Goal: Browse casually

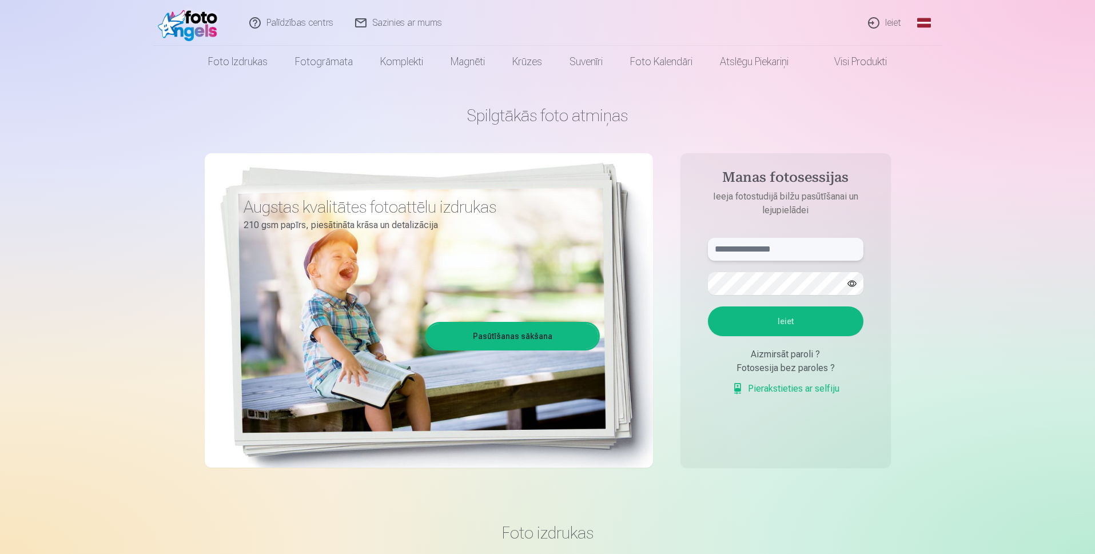
click at [782, 255] on input "text" at bounding box center [786, 249] width 156 height 23
click at [802, 314] on button "Ieiet" at bounding box center [786, 322] width 156 height 30
click at [737, 249] on input "**********" at bounding box center [786, 249] width 156 height 23
type input "**********"
click at [775, 336] on button "Ieiet" at bounding box center [786, 322] width 156 height 30
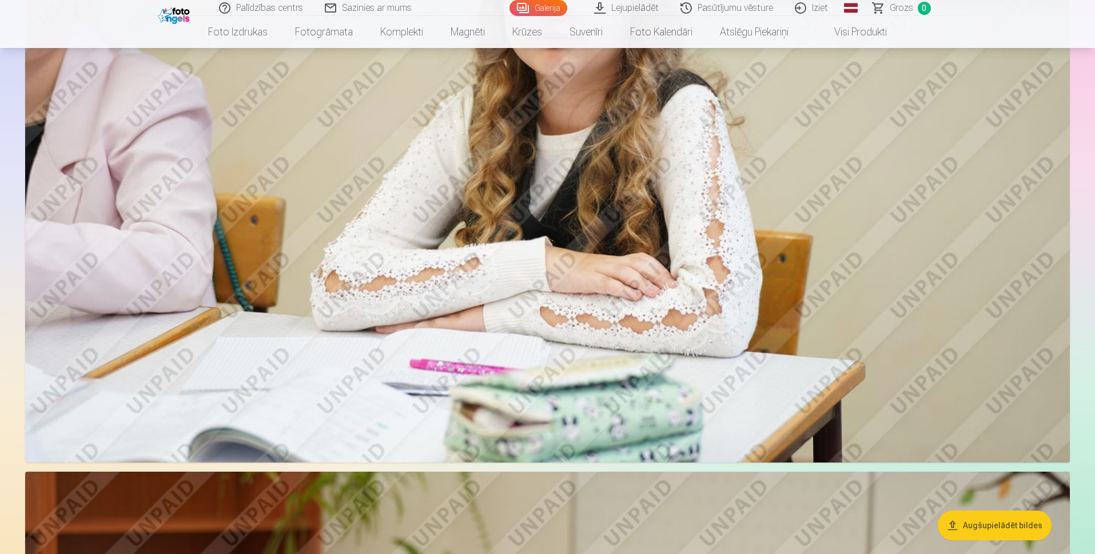
scroll to position [2974, 0]
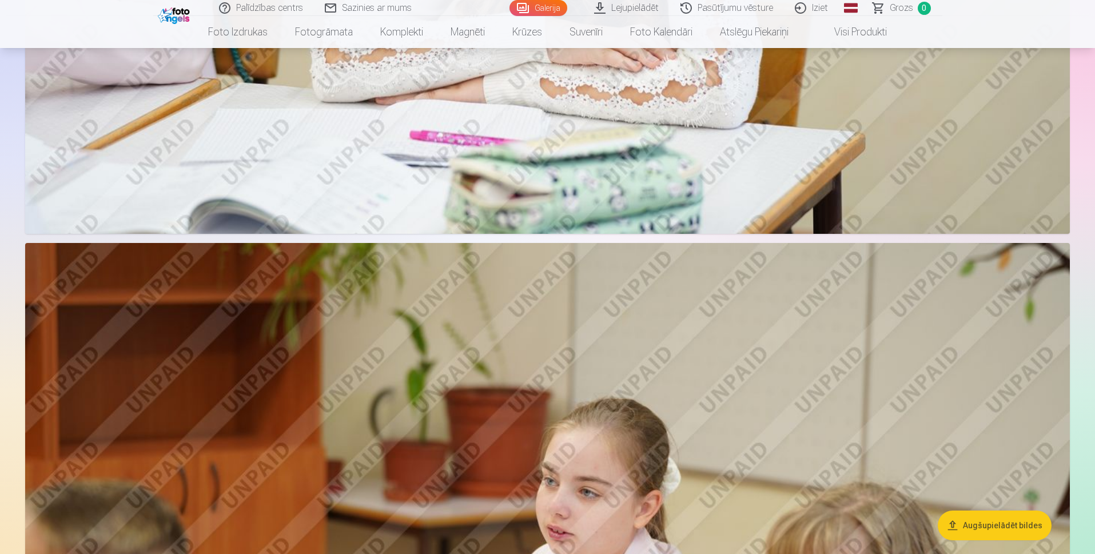
drag, startPoint x: 1095, startPoint y: 157, endPoint x: 1097, endPoint y: 65, distance: 91.5
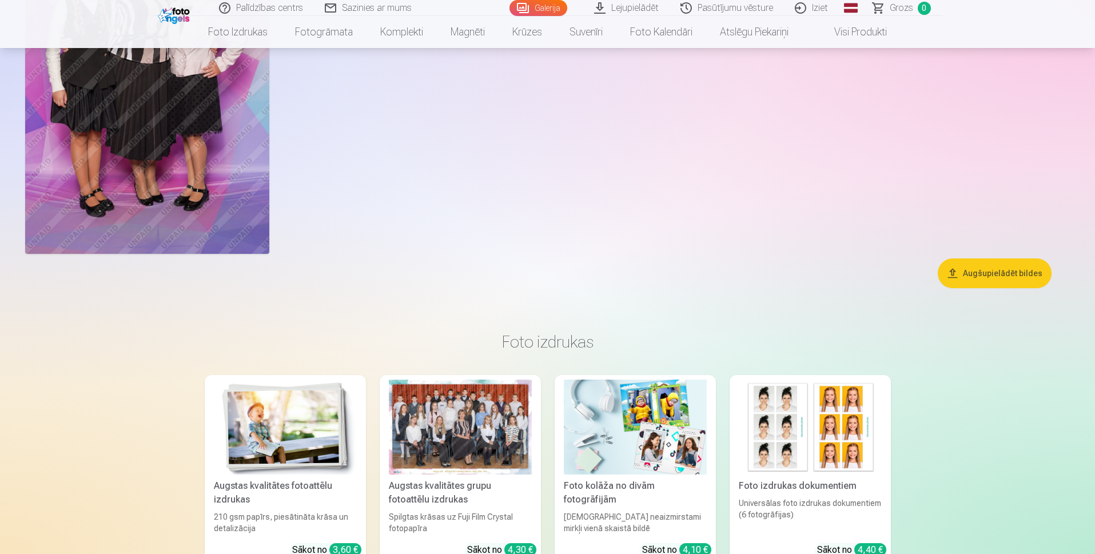
scroll to position [7450, 0]
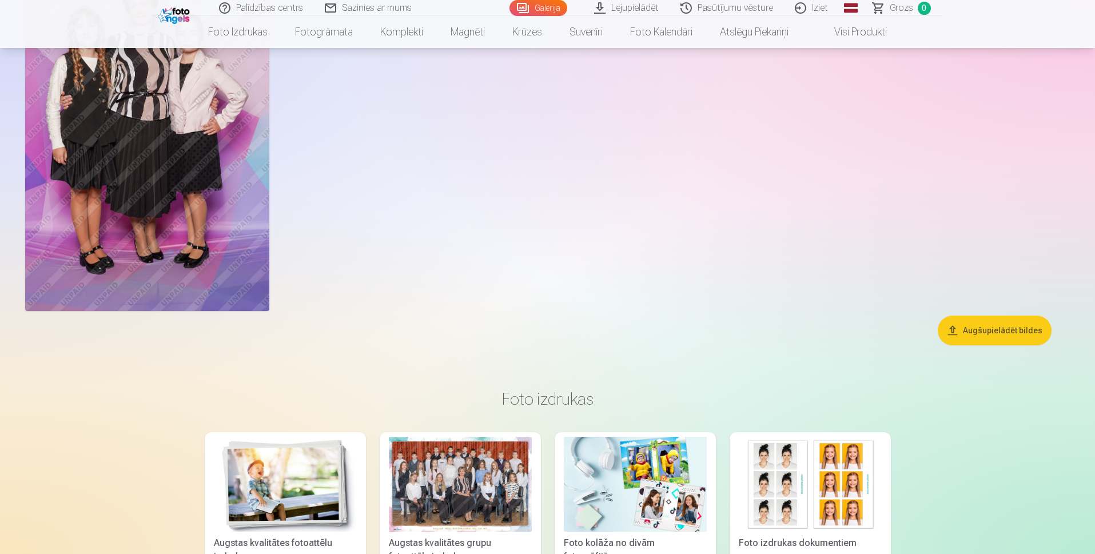
click at [992, 332] on button "Augšupielādēt bildes" at bounding box center [995, 331] width 114 height 30
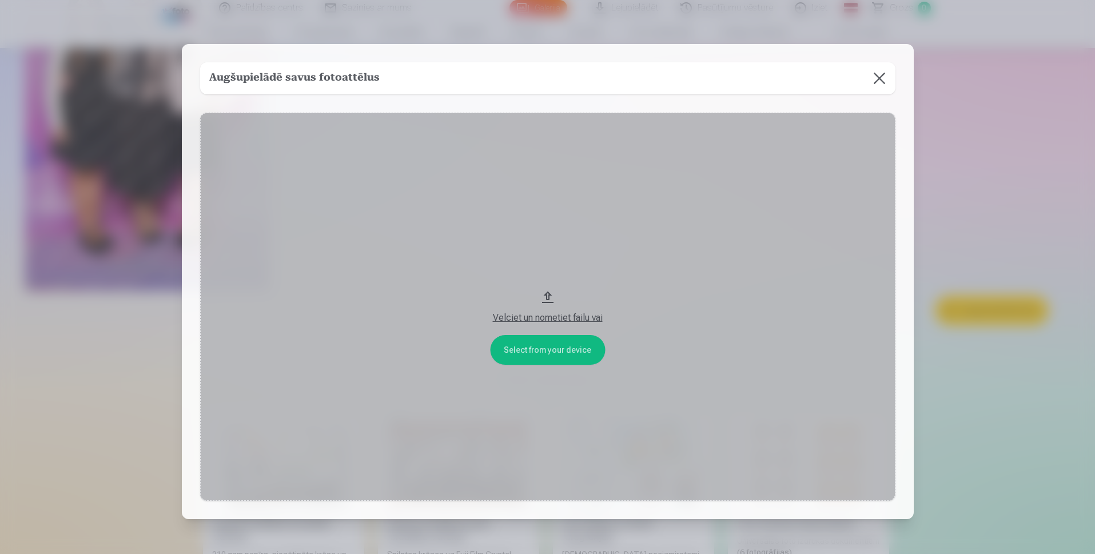
scroll to position [7470, 0]
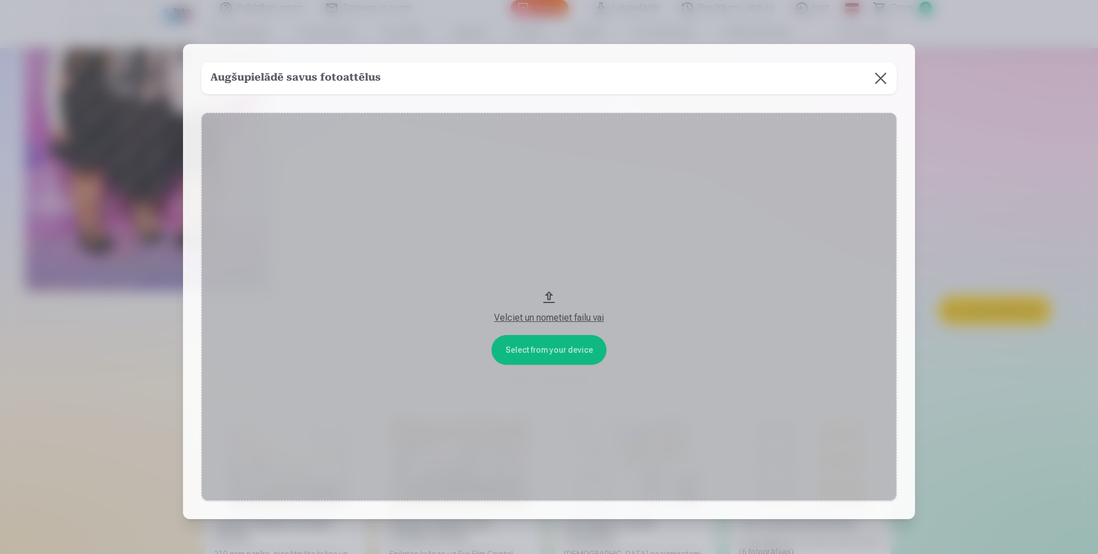
click at [546, 295] on button "Velciet un nometiet failu vai" at bounding box center [548, 307] width 695 height 388
click at [882, 78] on button at bounding box center [881, 78] width 32 height 32
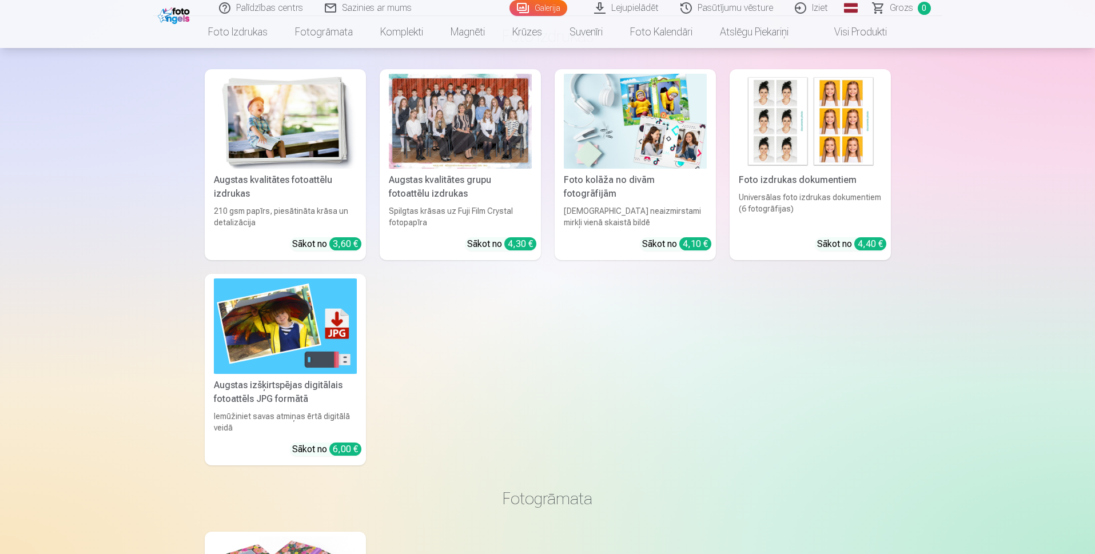
scroll to position [7755, 0]
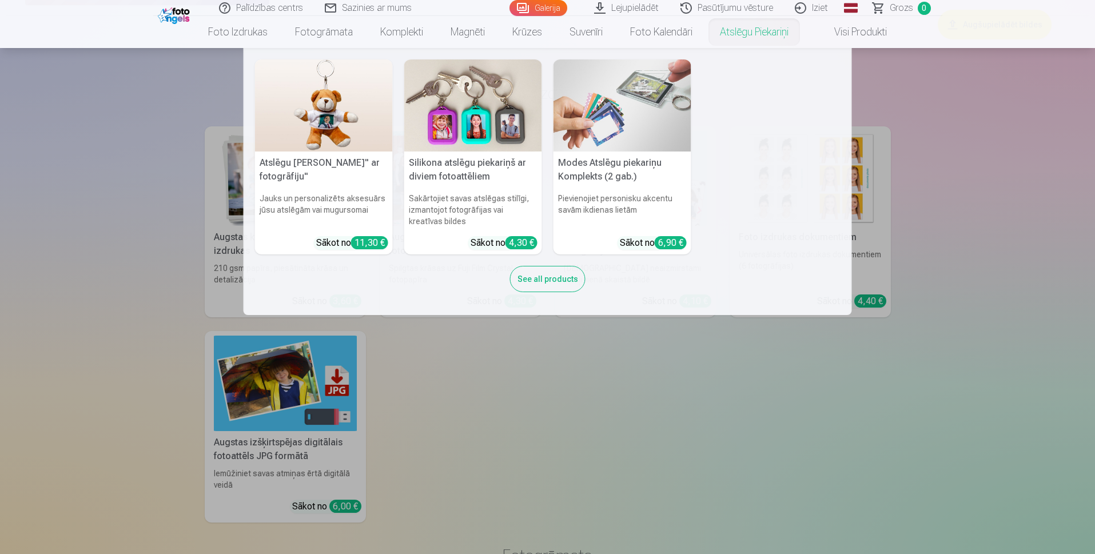
click at [1037, 105] on nav "Atslēgu piekariņš Lācītis" ar fotogrāfiju" Jauks un personalizēts aksesuārs jūs…" at bounding box center [547, 181] width 1095 height 267
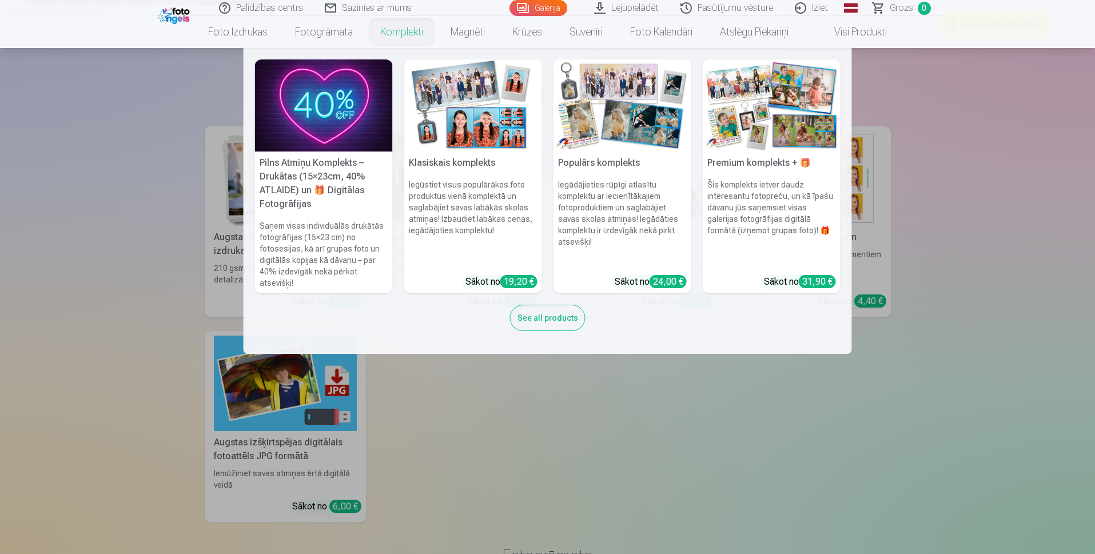
click at [398, 33] on link "Komplekti" at bounding box center [402, 32] width 70 height 32
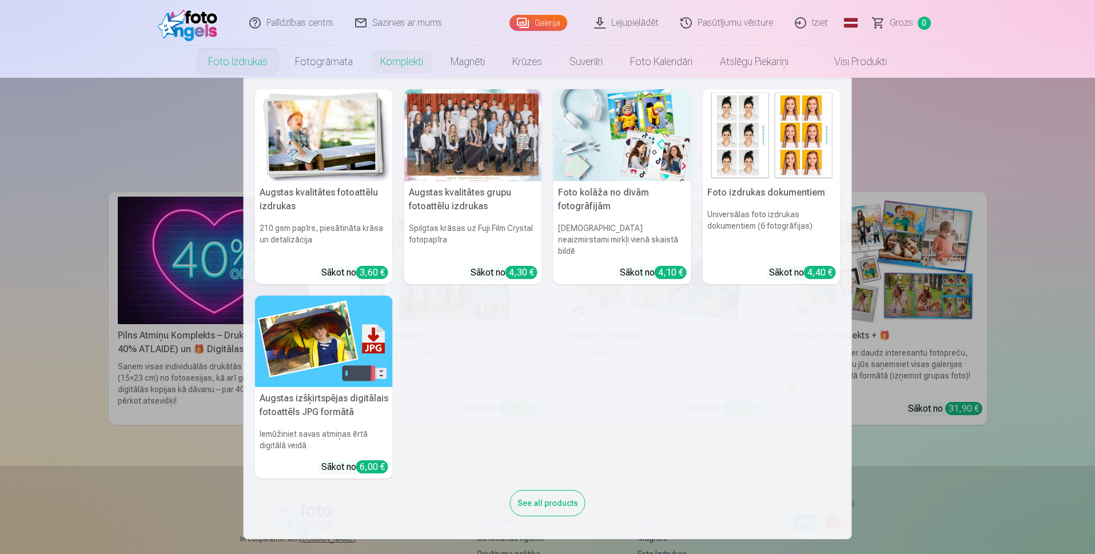
click at [167, 96] on nav "Augstas kvalitātes fotoattēlu izdrukas 210 gsm papīrs, piesātināta krāsa un det…" at bounding box center [547, 309] width 1095 height 462
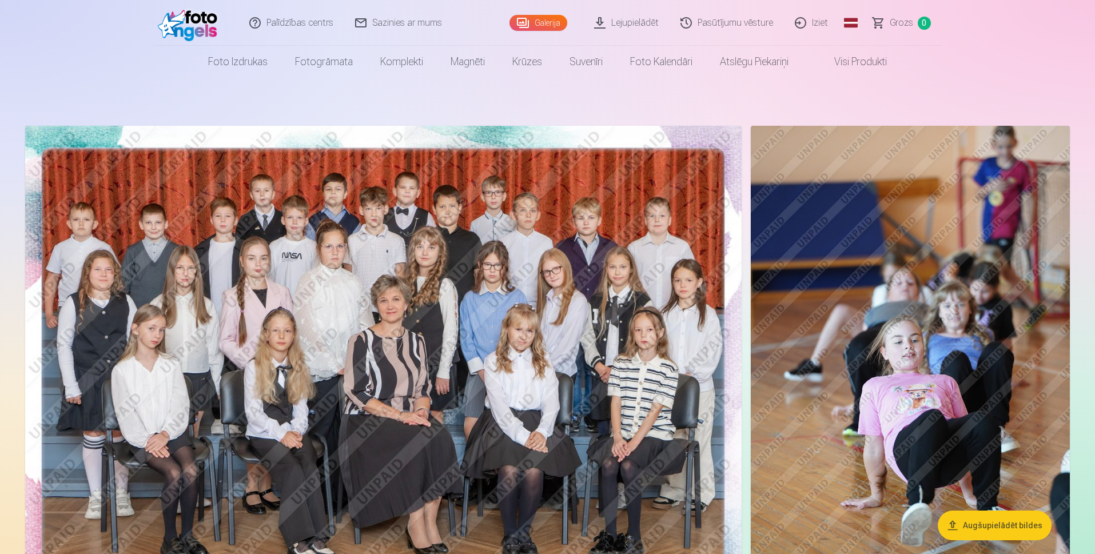
click at [416, 291] on img at bounding box center [383, 365] width 717 height 478
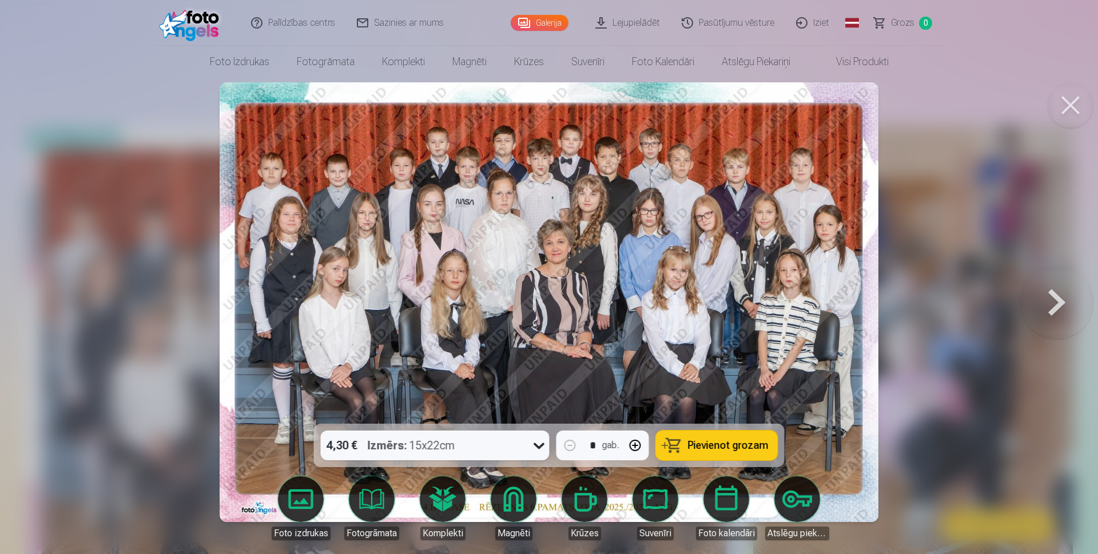
click at [1067, 100] on button at bounding box center [1071, 105] width 46 height 46
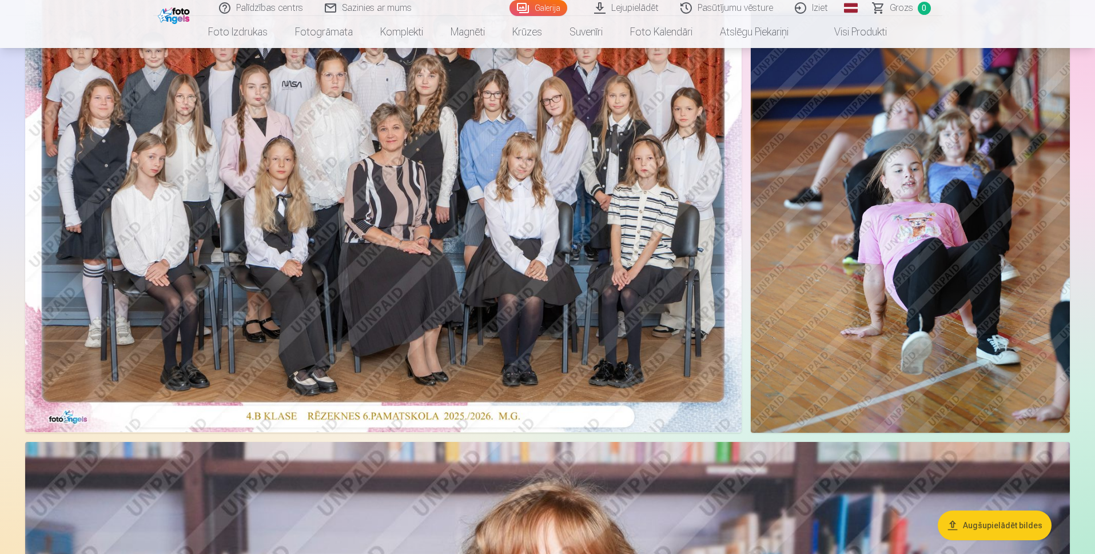
scroll to position [57, 0]
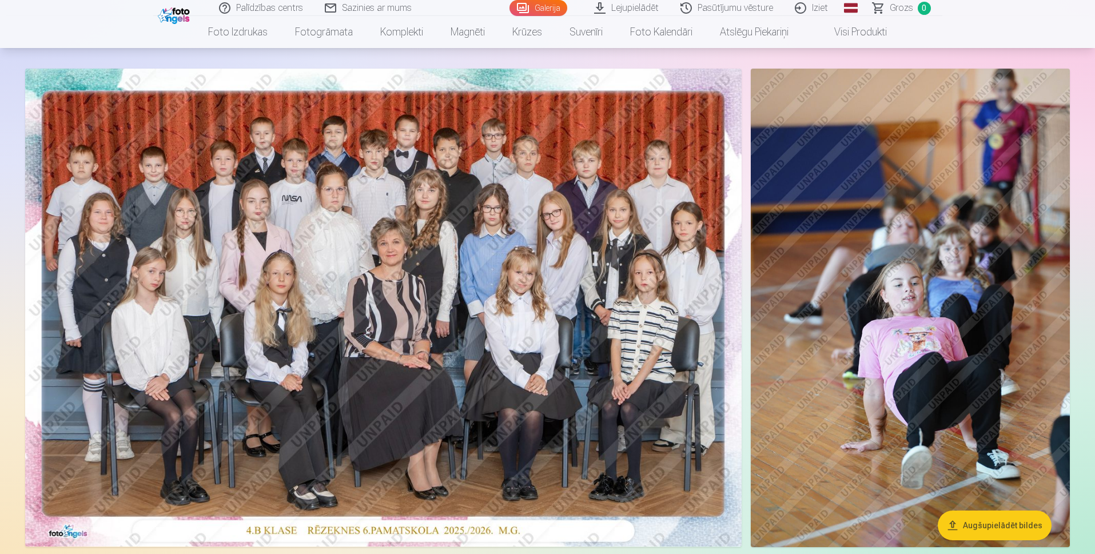
click at [402, 297] on img at bounding box center [383, 308] width 717 height 478
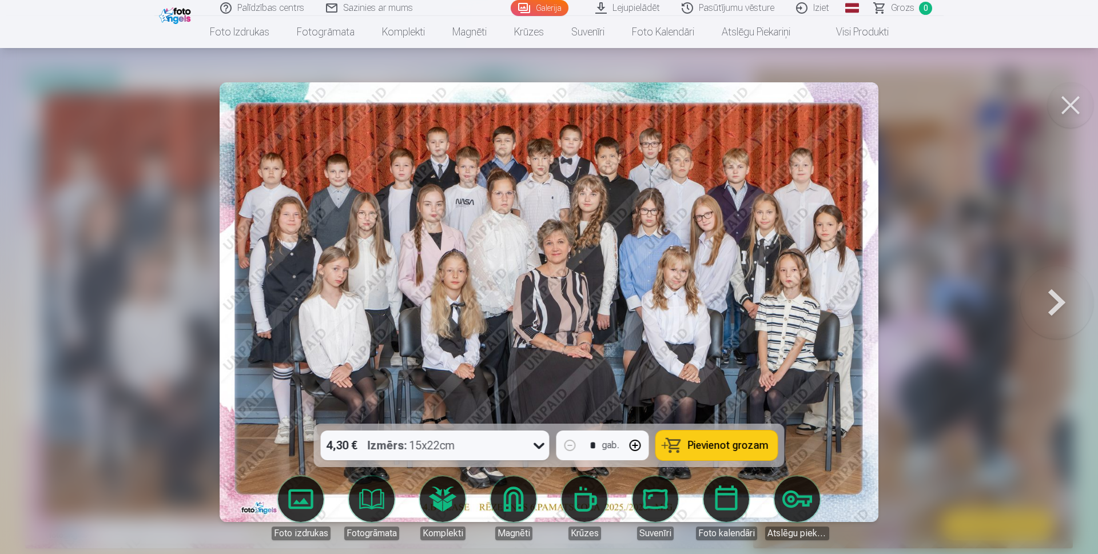
click at [1074, 106] on button at bounding box center [1071, 105] width 46 height 46
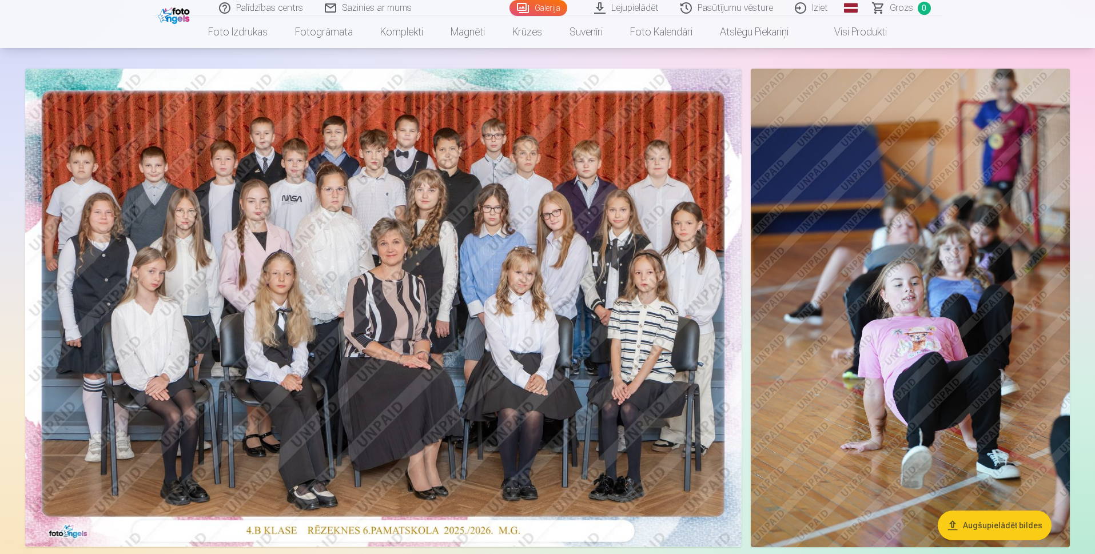
scroll to position [515, 0]
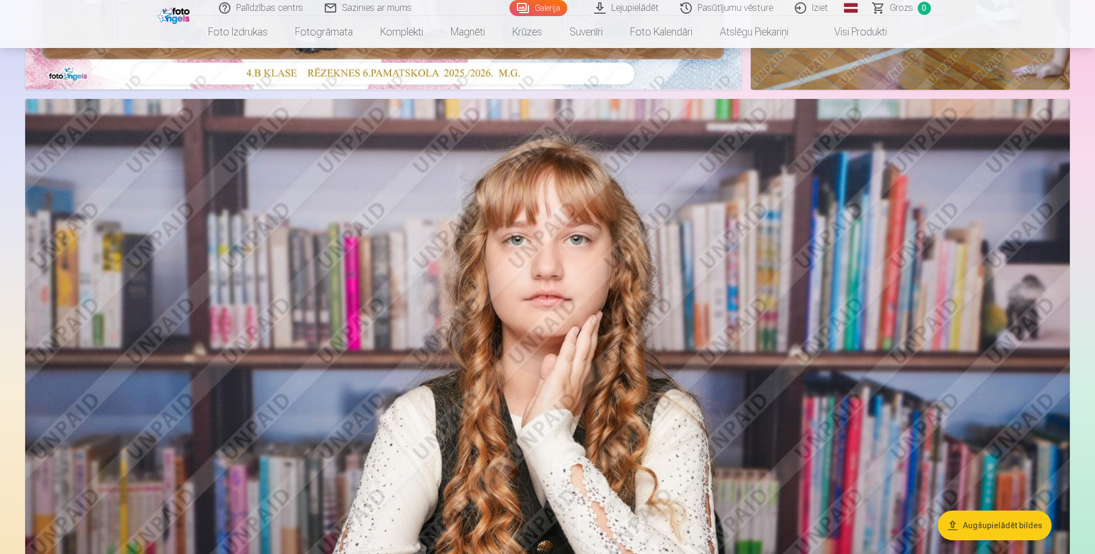
click at [527, 252] on img at bounding box center [547, 447] width 1045 height 697
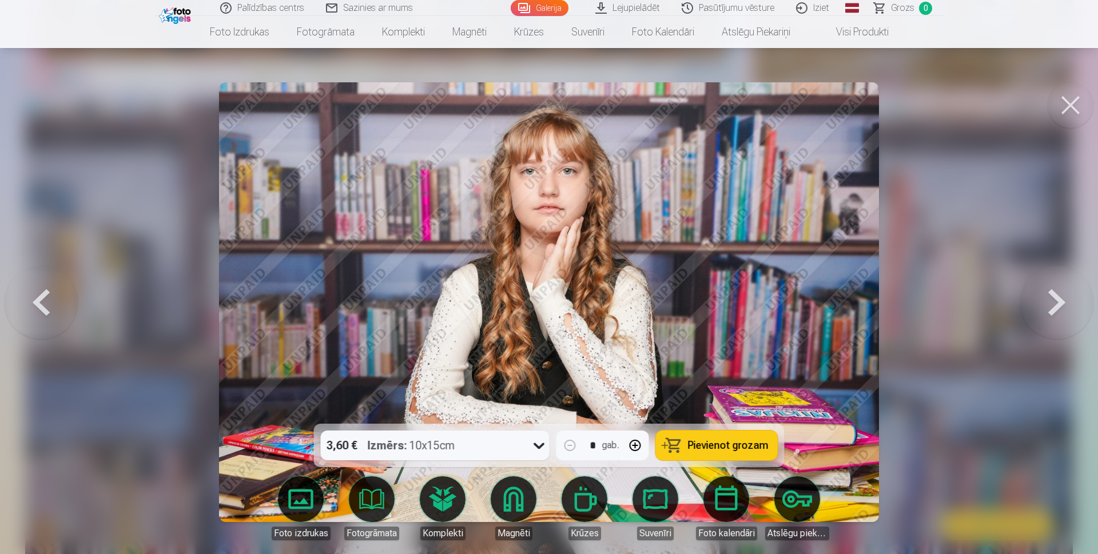
click at [1063, 111] on button at bounding box center [1071, 105] width 46 height 46
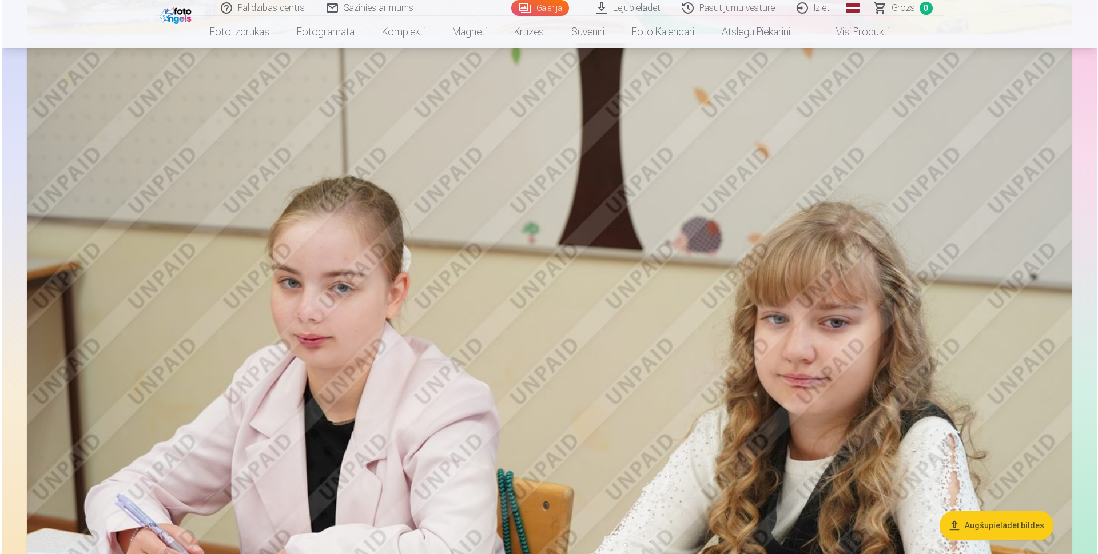
scroll to position [1315, 0]
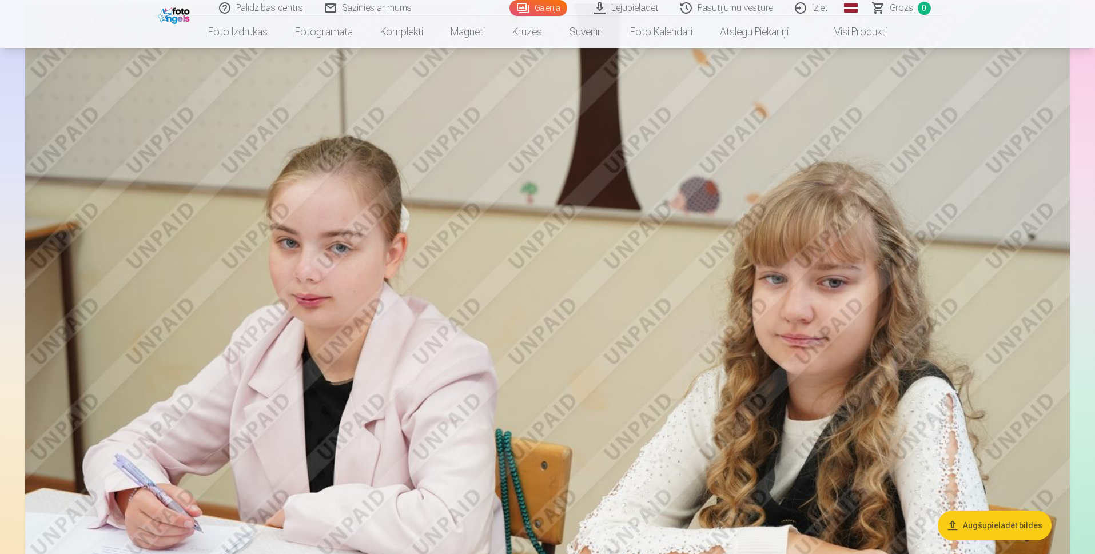
click at [646, 238] on img at bounding box center [547, 351] width 1045 height 697
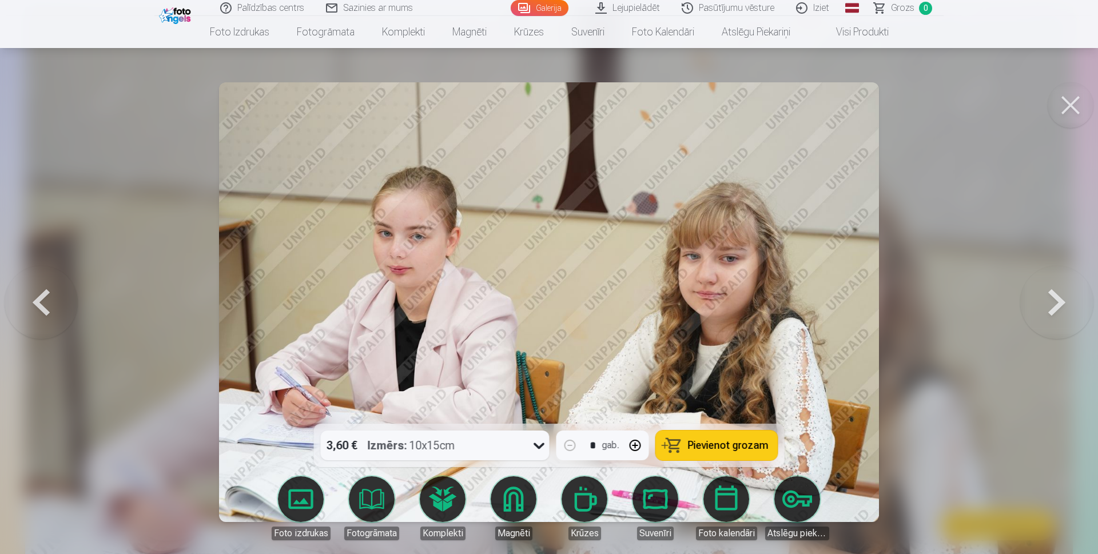
click at [1074, 110] on button at bounding box center [1071, 105] width 46 height 46
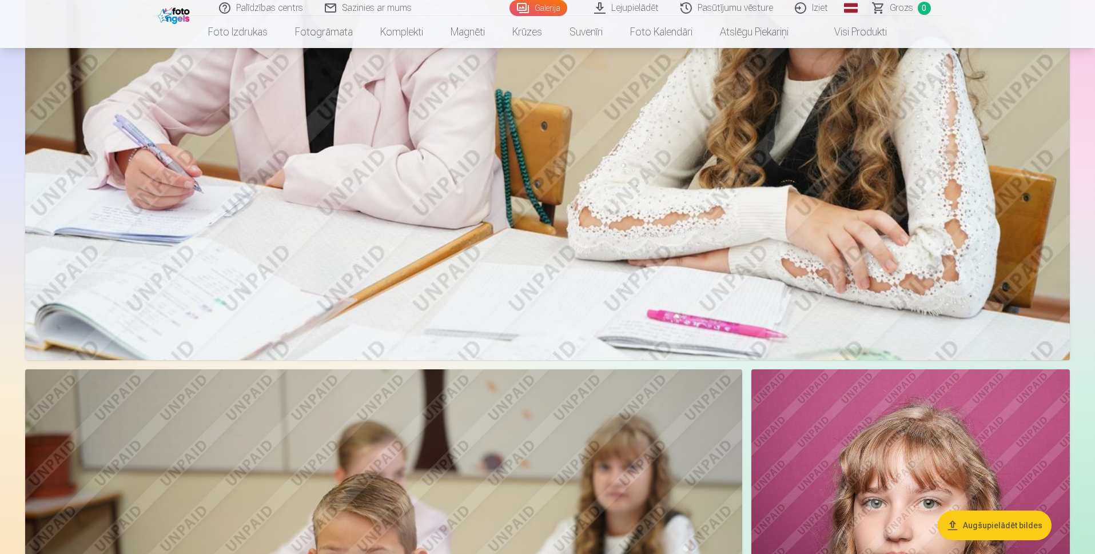
scroll to position [1827, 0]
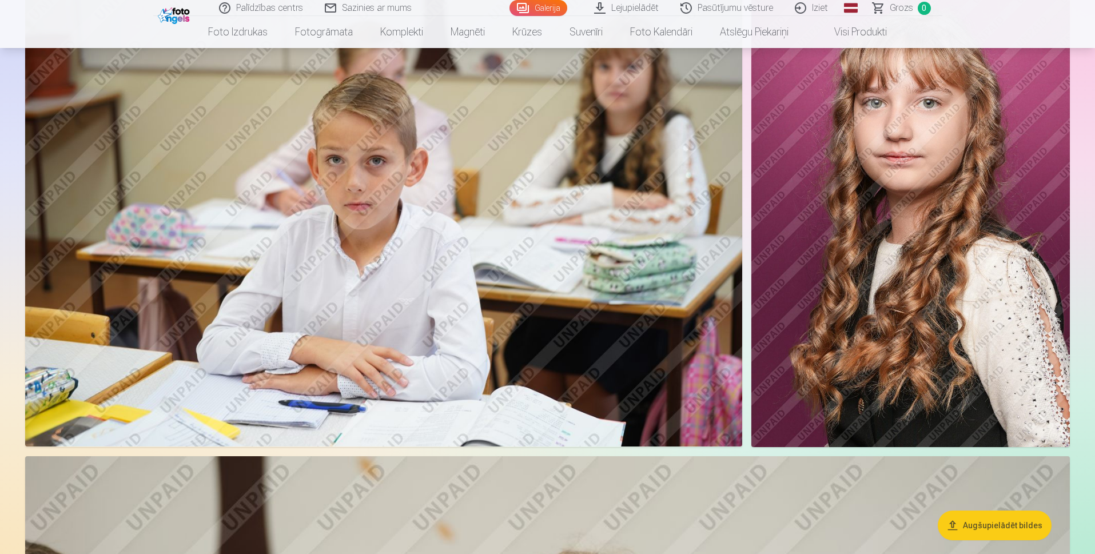
click at [949, 201] on img at bounding box center [910, 208] width 319 height 478
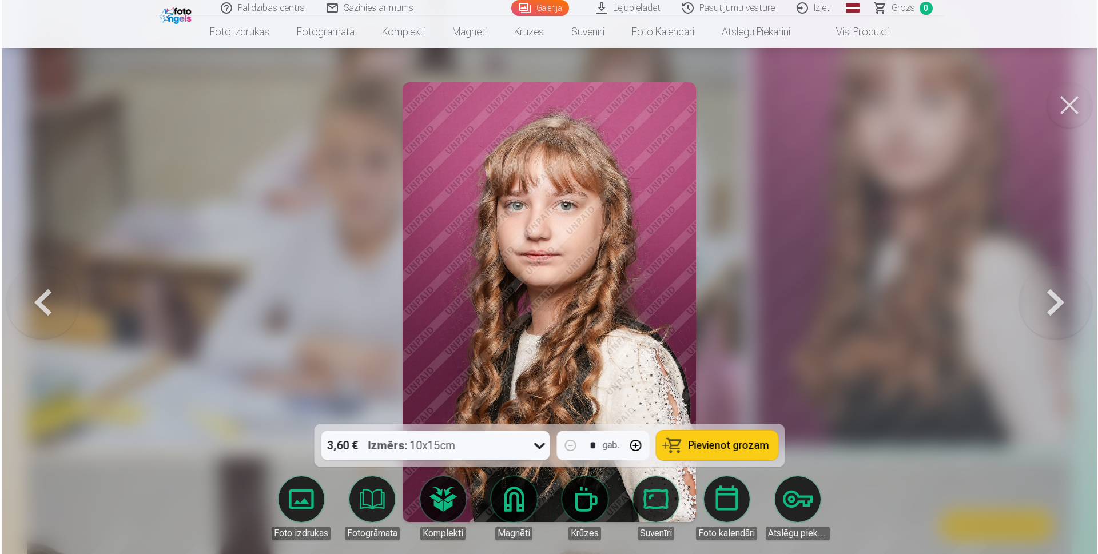
scroll to position [2061, 0]
click at [1076, 105] on button at bounding box center [1071, 105] width 46 height 46
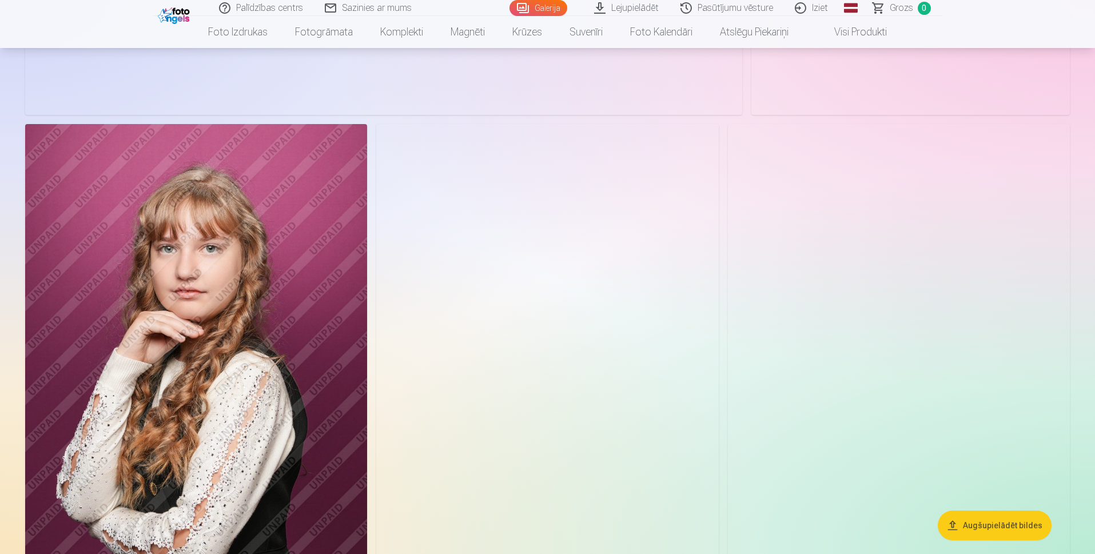
scroll to position [4343, 0]
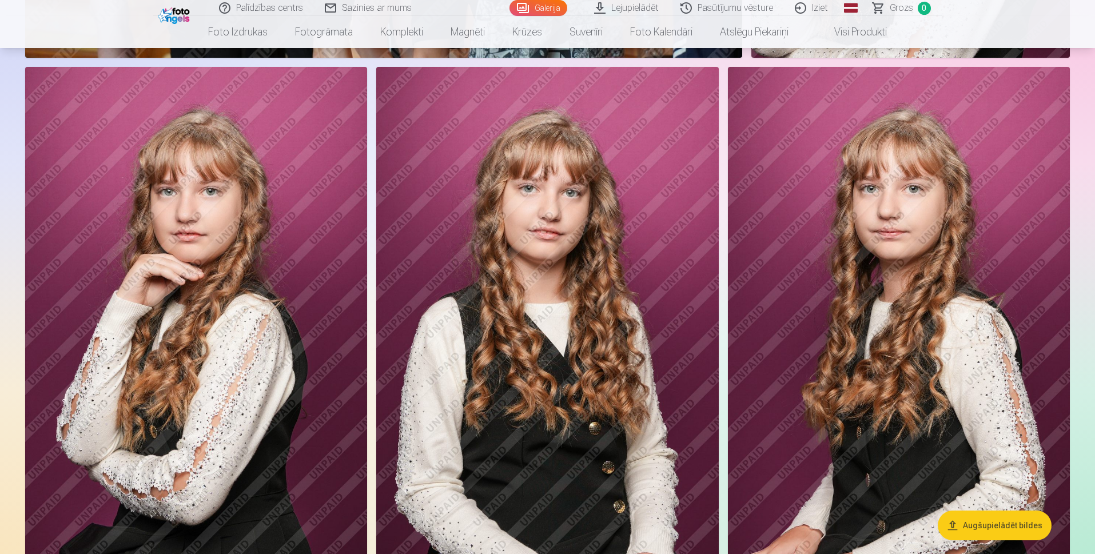
click at [522, 303] on img at bounding box center [547, 324] width 342 height 514
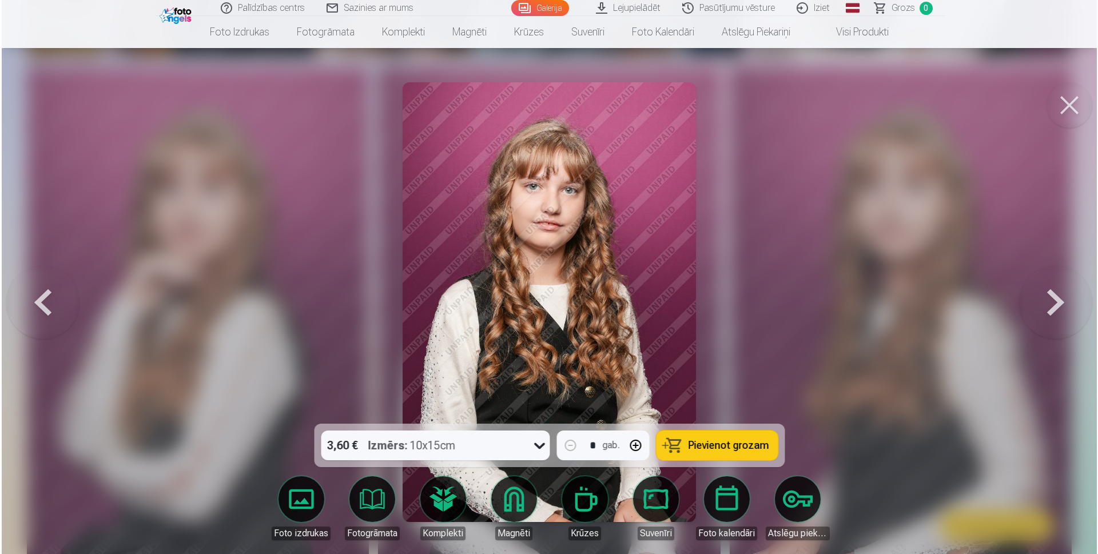
scroll to position [4353, 0]
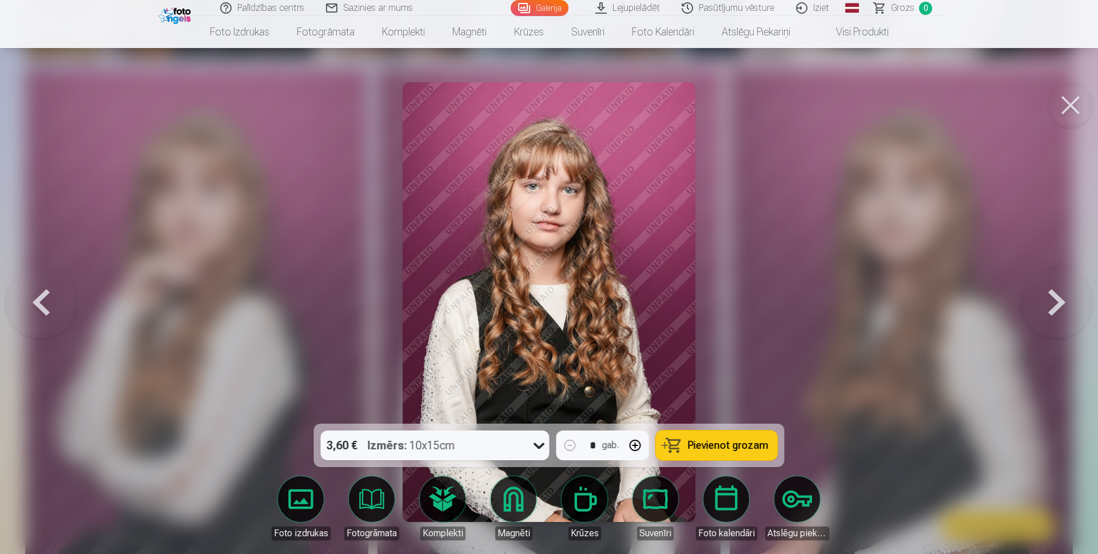
click at [1070, 108] on button at bounding box center [1071, 105] width 46 height 46
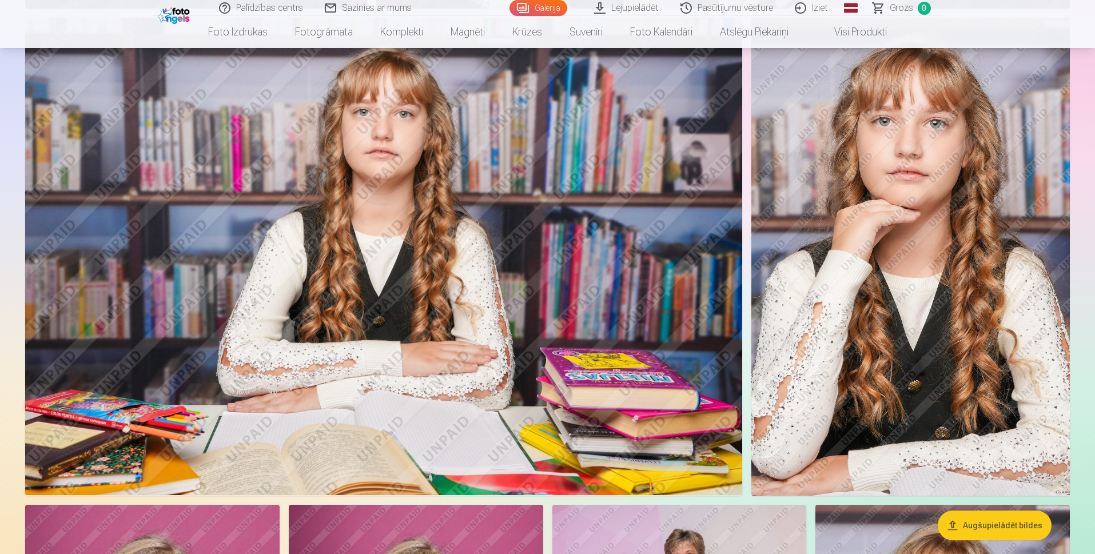
scroll to position [5258, 0]
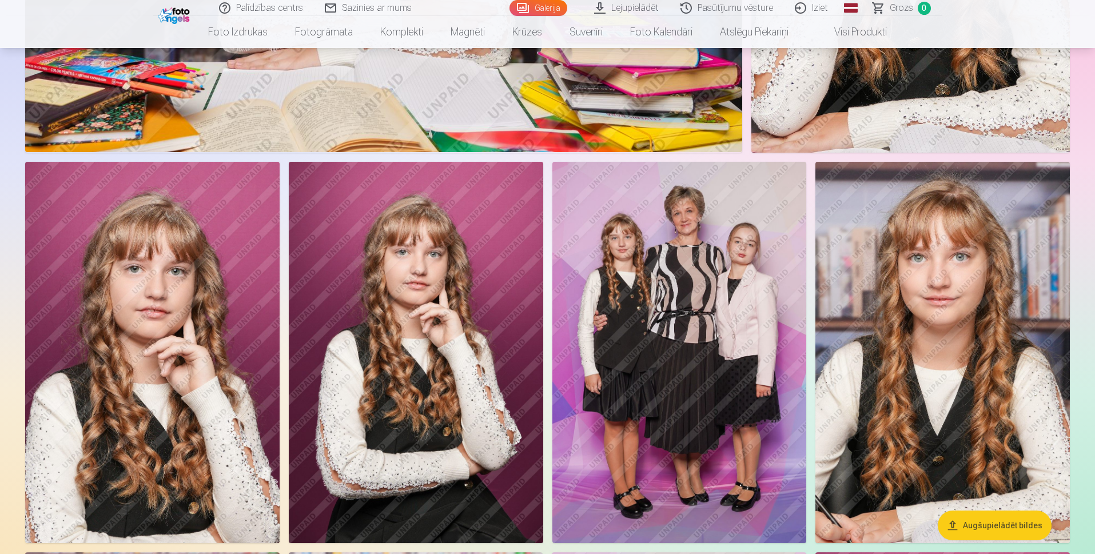
click at [933, 304] on img at bounding box center [943, 352] width 254 height 381
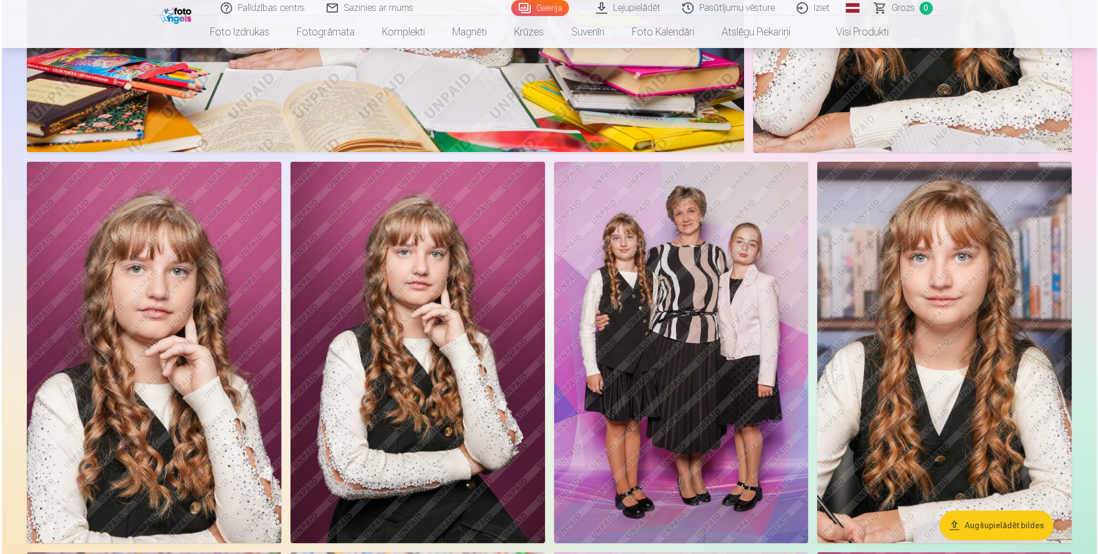
scroll to position [5271, 0]
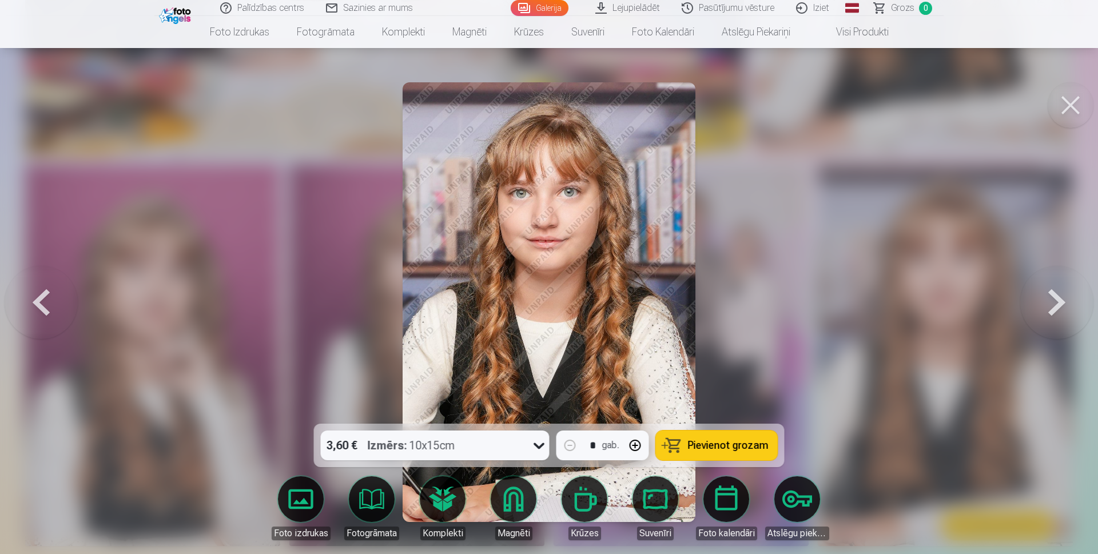
click at [1071, 113] on button at bounding box center [1071, 105] width 46 height 46
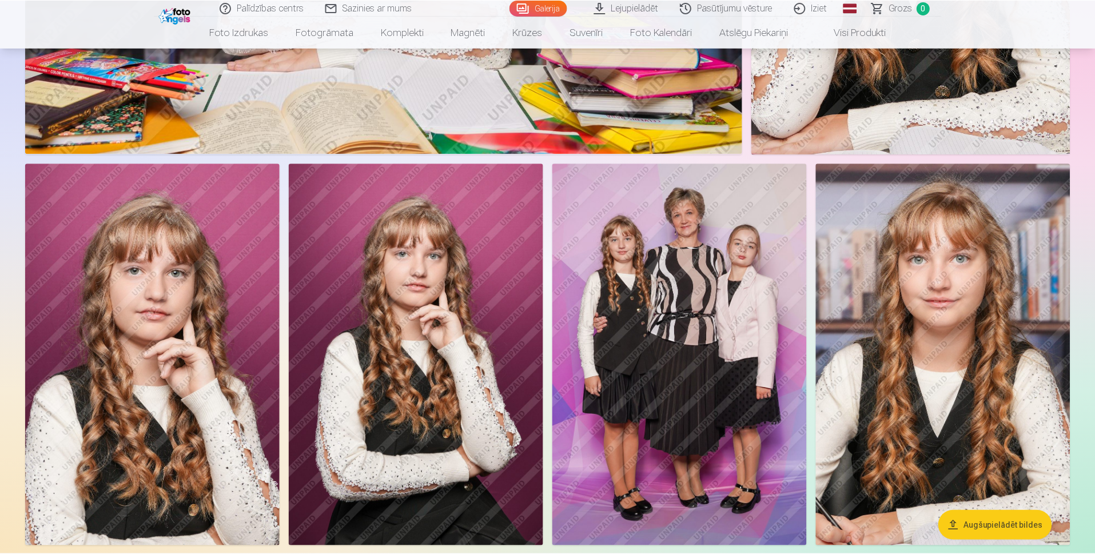
scroll to position [5258, 0]
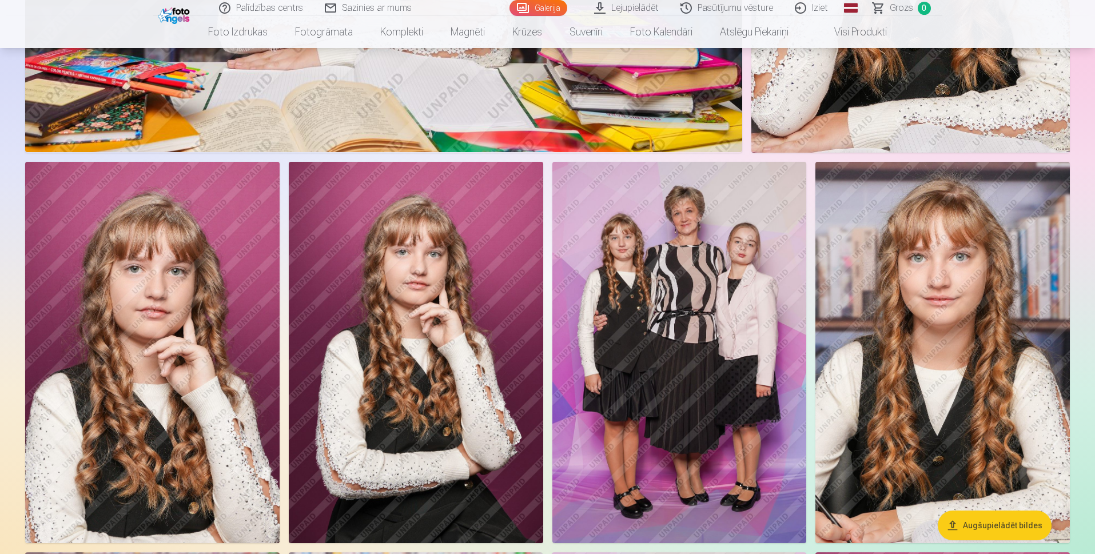
click at [722, 331] on img at bounding box center [679, 352] width 254 height 381
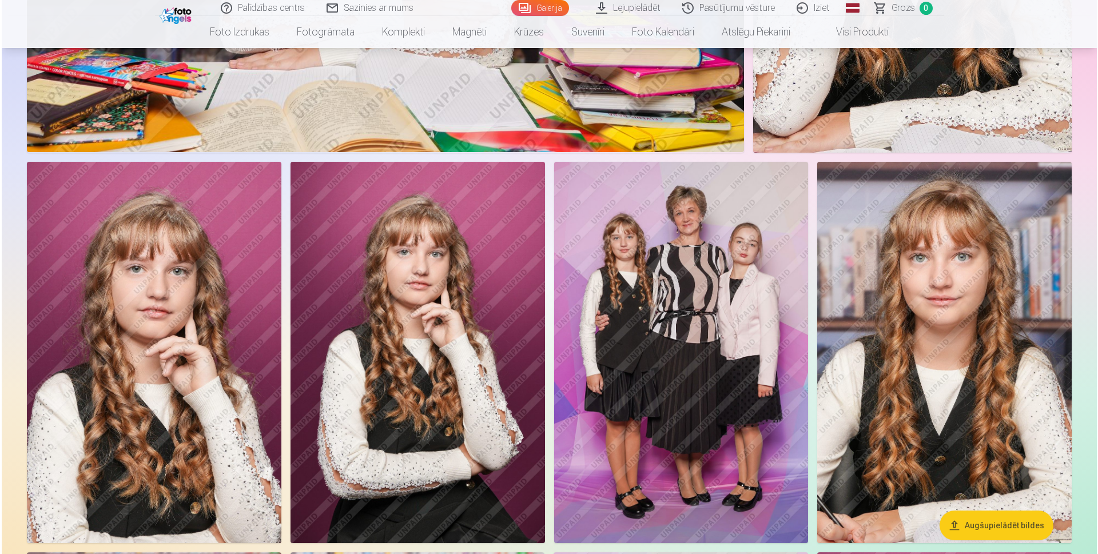
scroll to position [5271, 0]
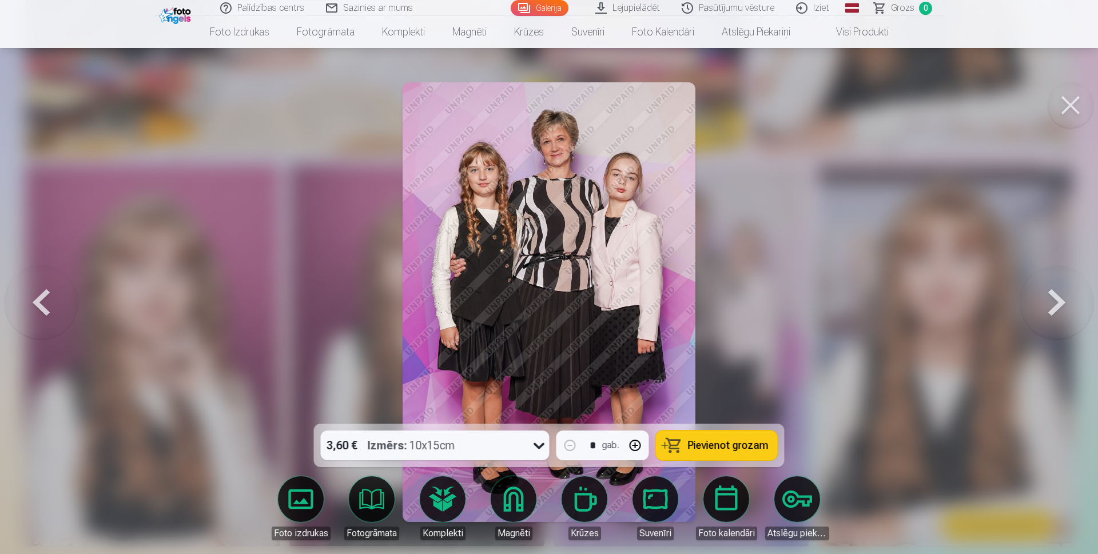
click at [1068, 107] on button at bounding box center [1071, 105] width 46 height 46
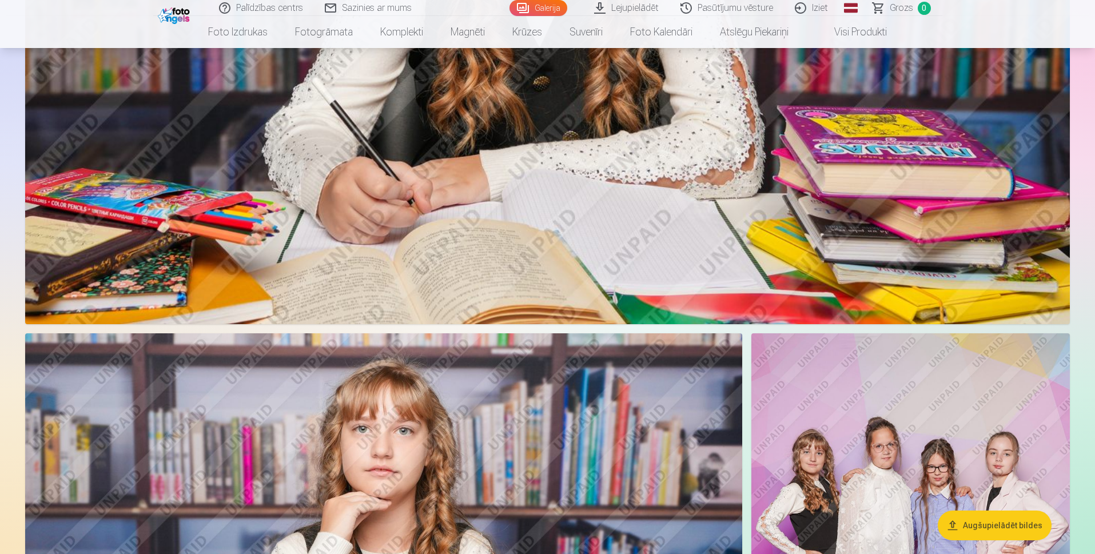
scroll to position [6859, 0]
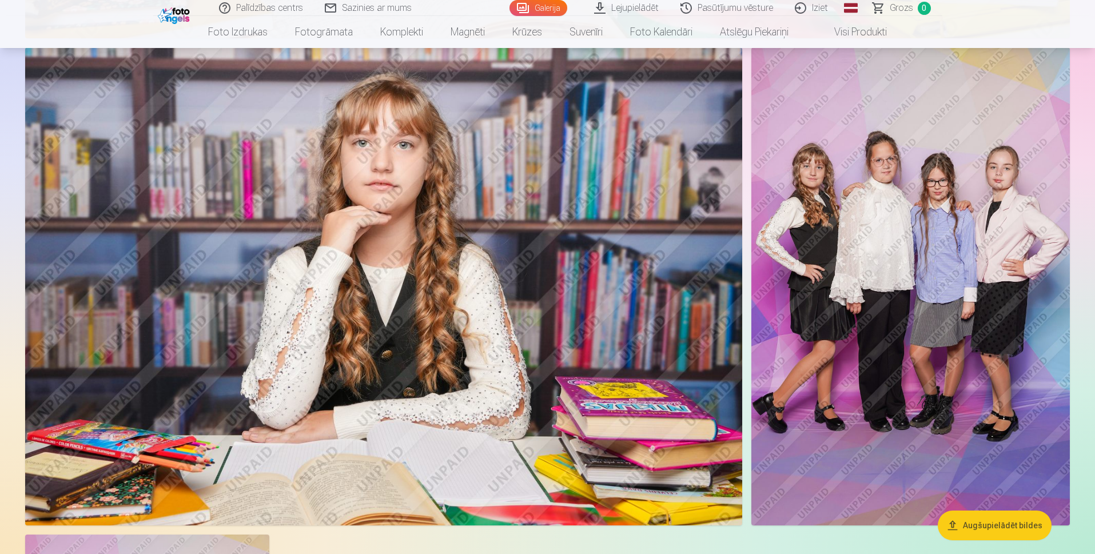
click at [1094, 25] on nav "Foto izdrukas Augstas kvalitātes fotoattēlu izdrukas 210 gsm papīrs, piesātināt…" at bounding box center [547, 32] width 1095 height 32
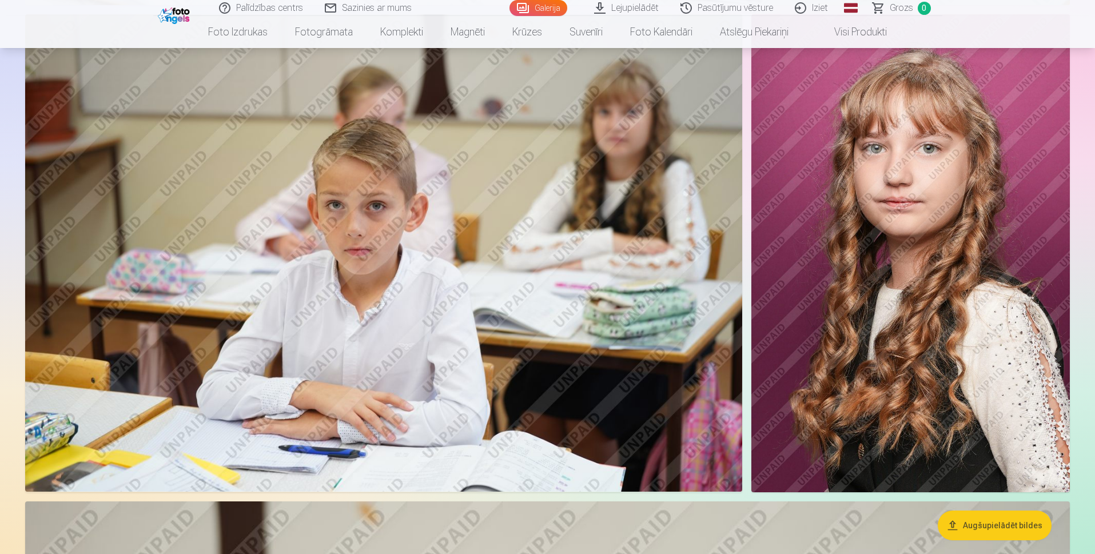
scroll to position [1525, 0]
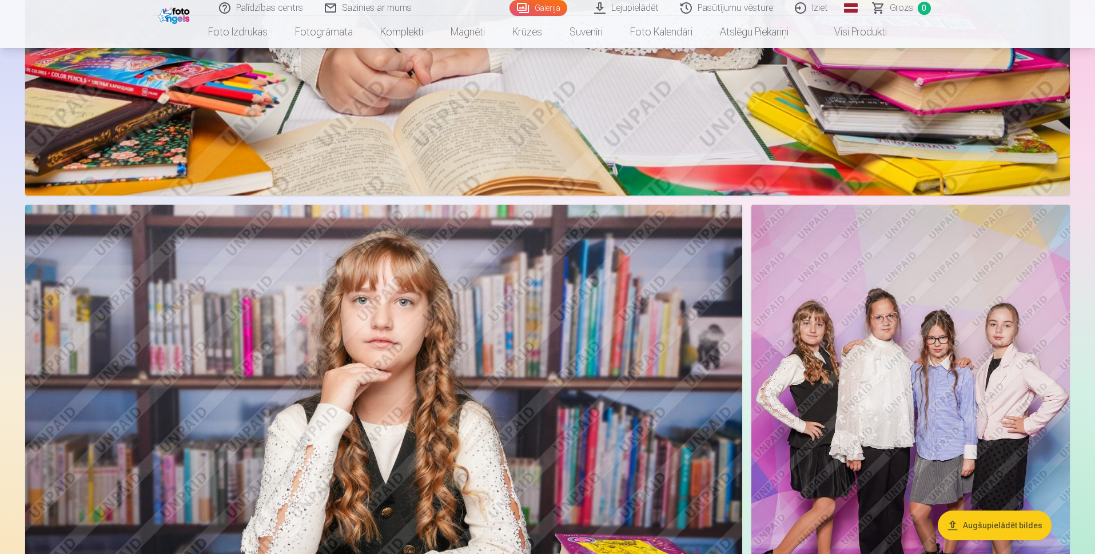
scroll to position [6846, 0]
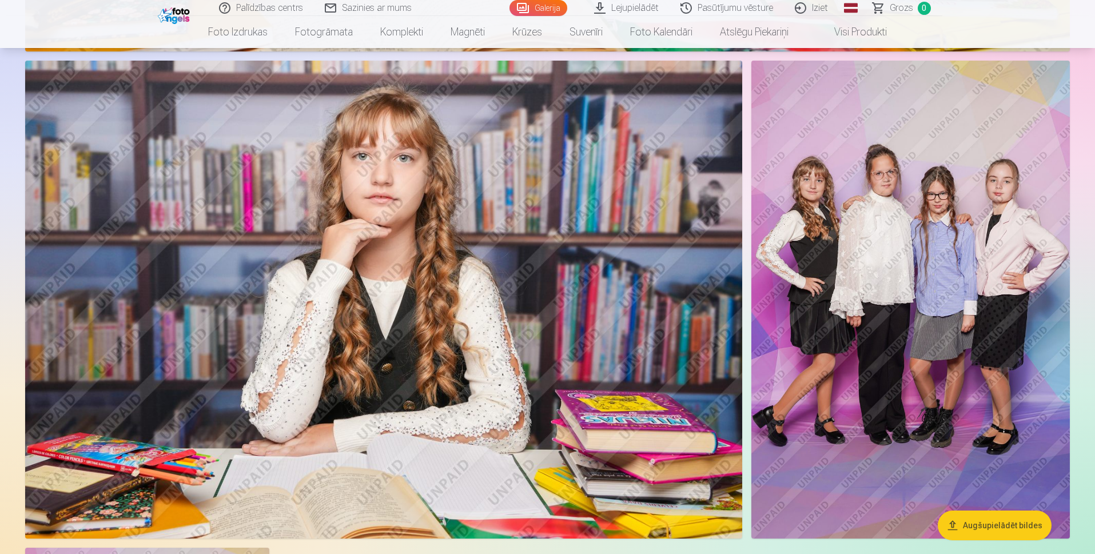
click at [929, 296] on img at bounding box center [910, 300] width 319 height 478
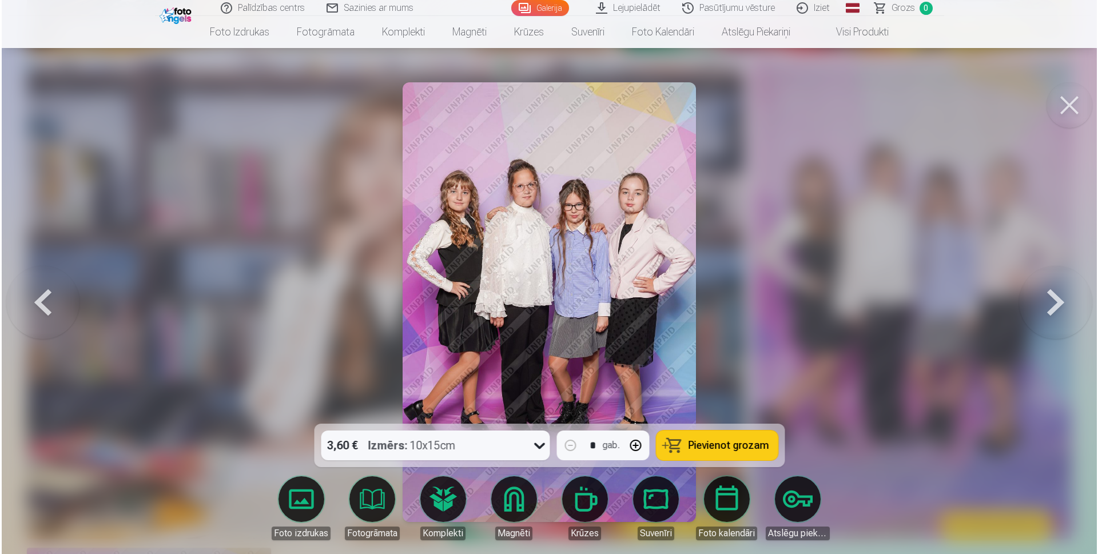
scroll to position [6863, 0]
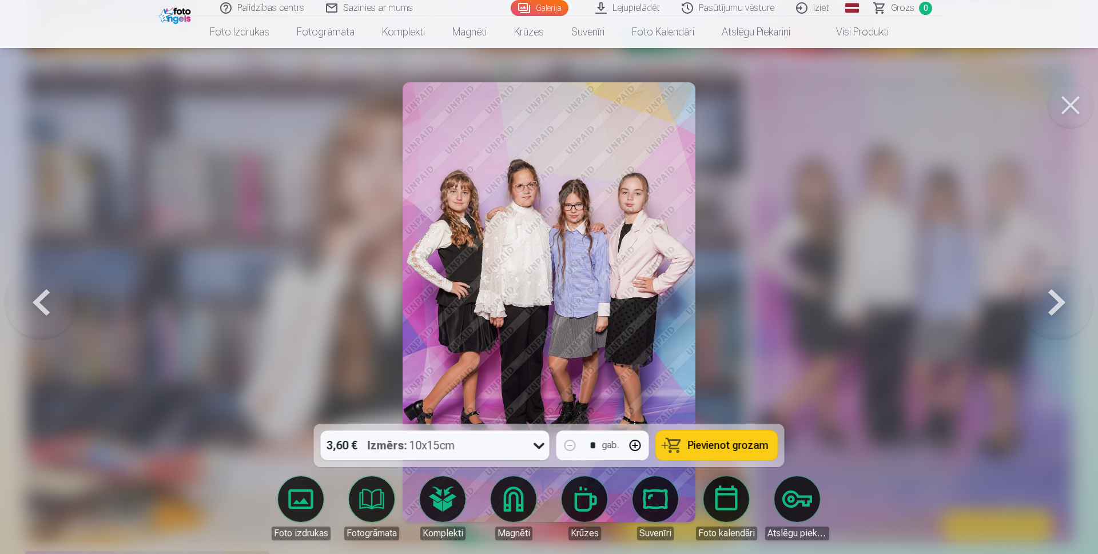
click at [1067, 109] on button at bounding box center [1071, 105] width 46 height 46
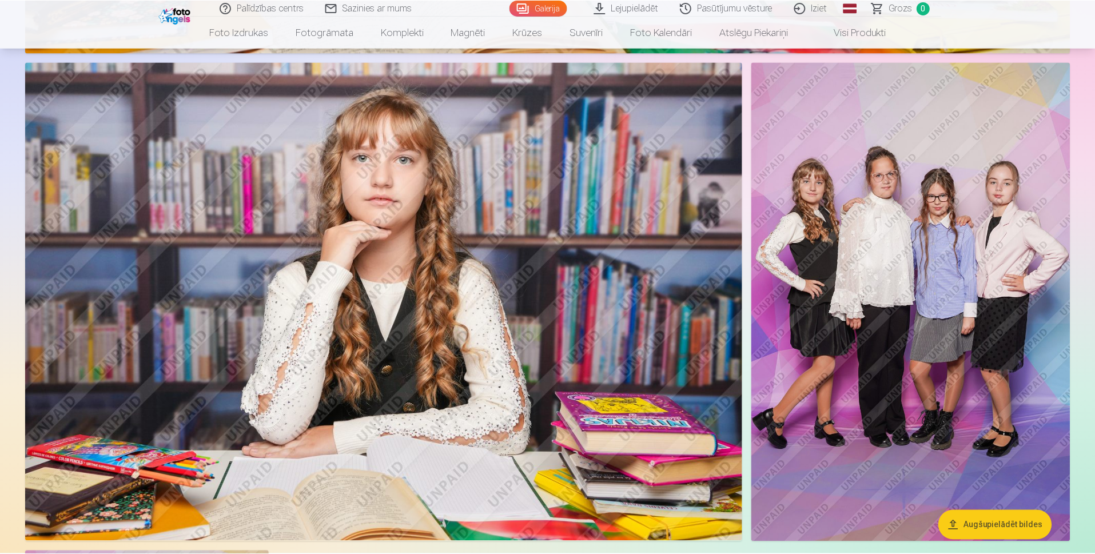
scroll to position [6846, 0]
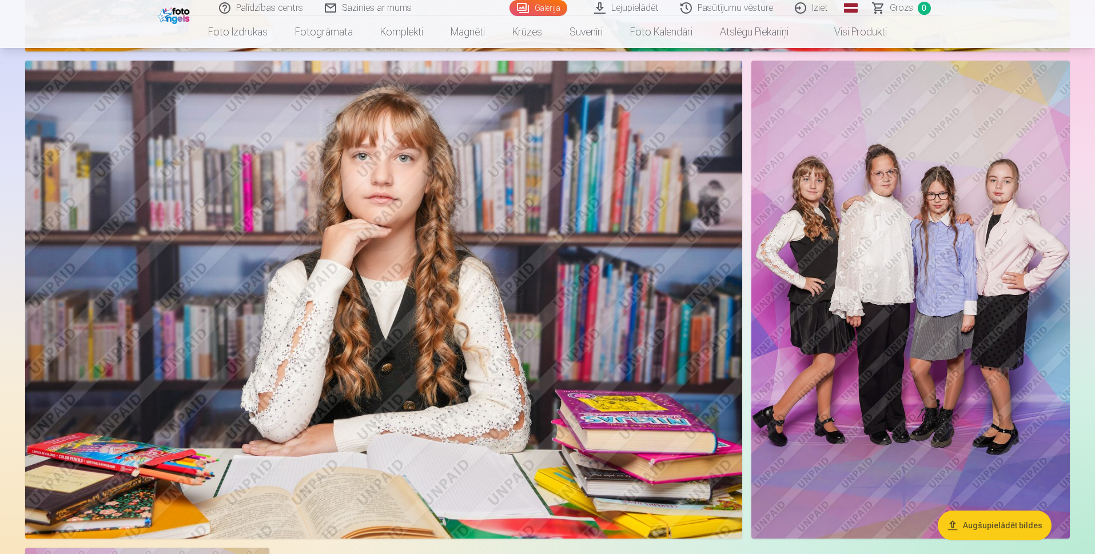
click at [974, 265] on img at bounding box center [910, 300] width 319 height 478
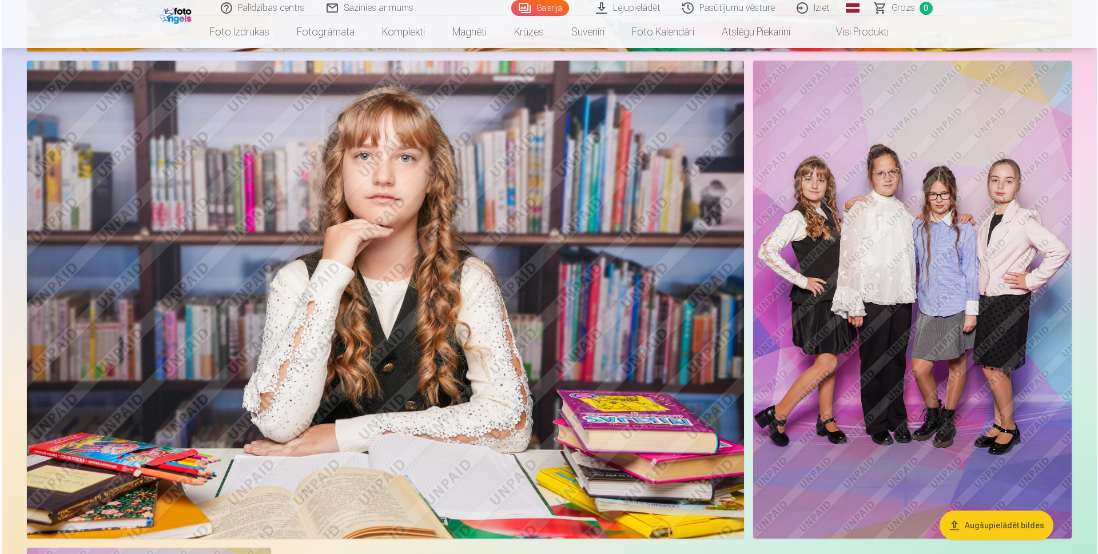
scroll to position [6863, 0]
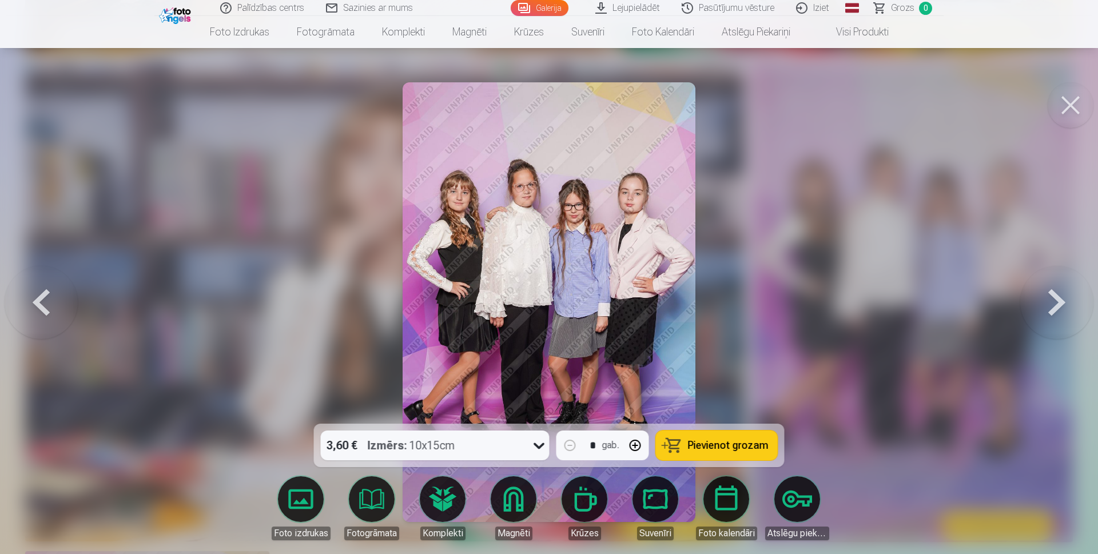
click at [1070, 113] on button at bounding box center [1071, 105] width 46 height 46
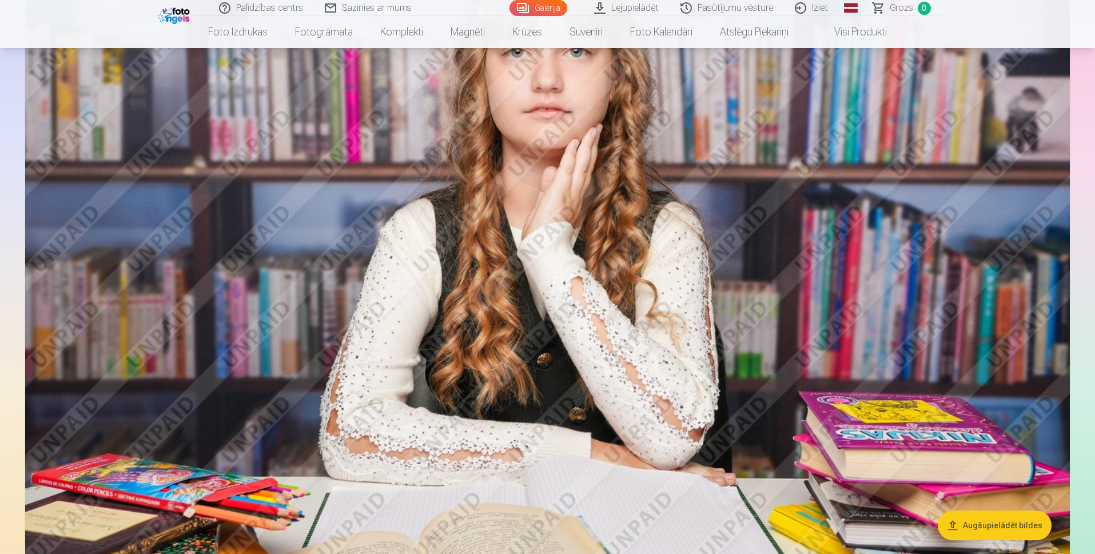
scroll to position [531, 0]
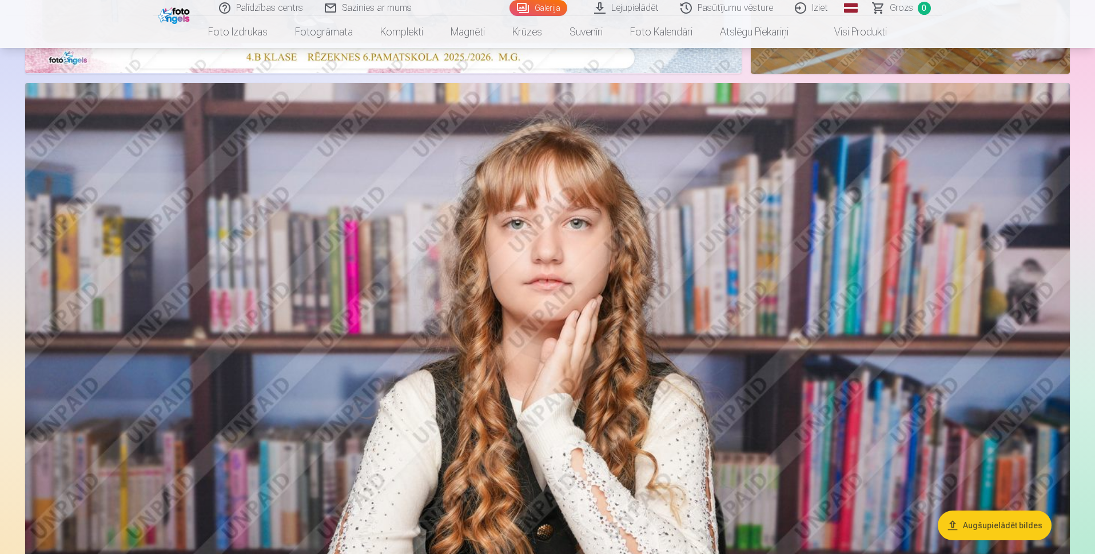
click at [622, 5] on link "Lejupielādēt" at bounding box center [627, 8] width 86 height 16
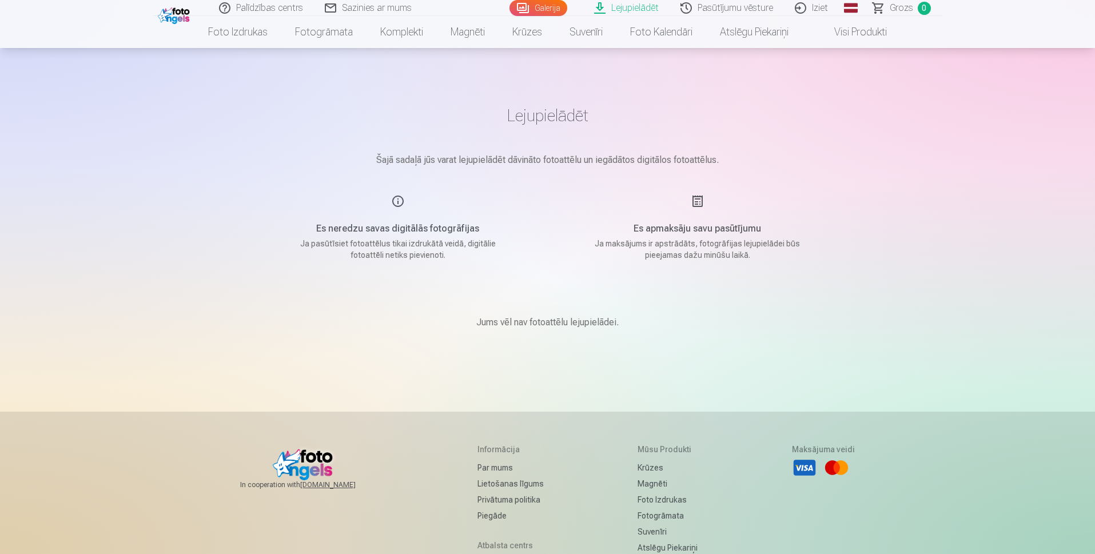
scroll to position [172, 0]
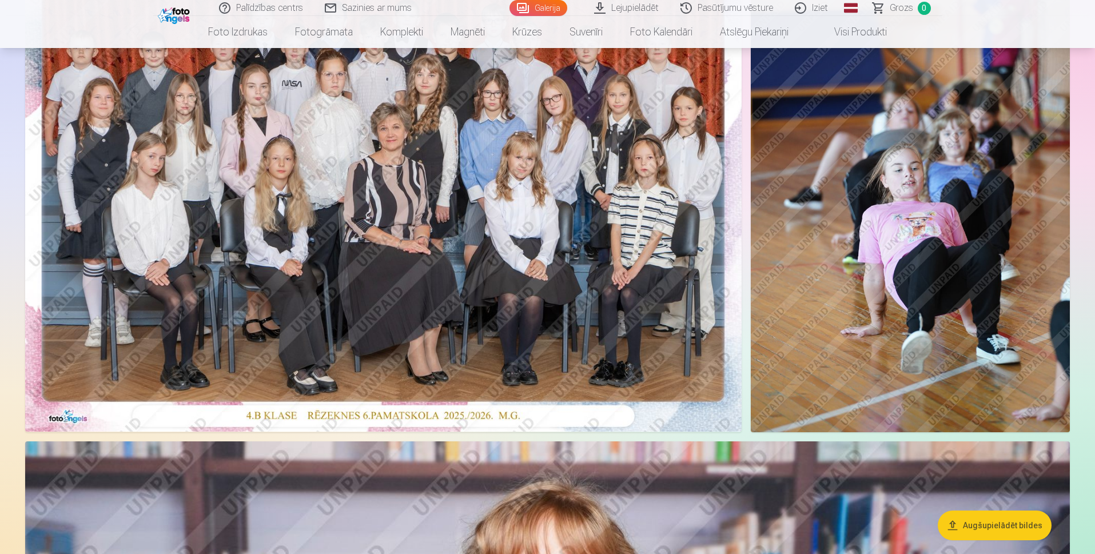
click at [956, 194] on img at bounding box center [910, 193] width 319 height 479
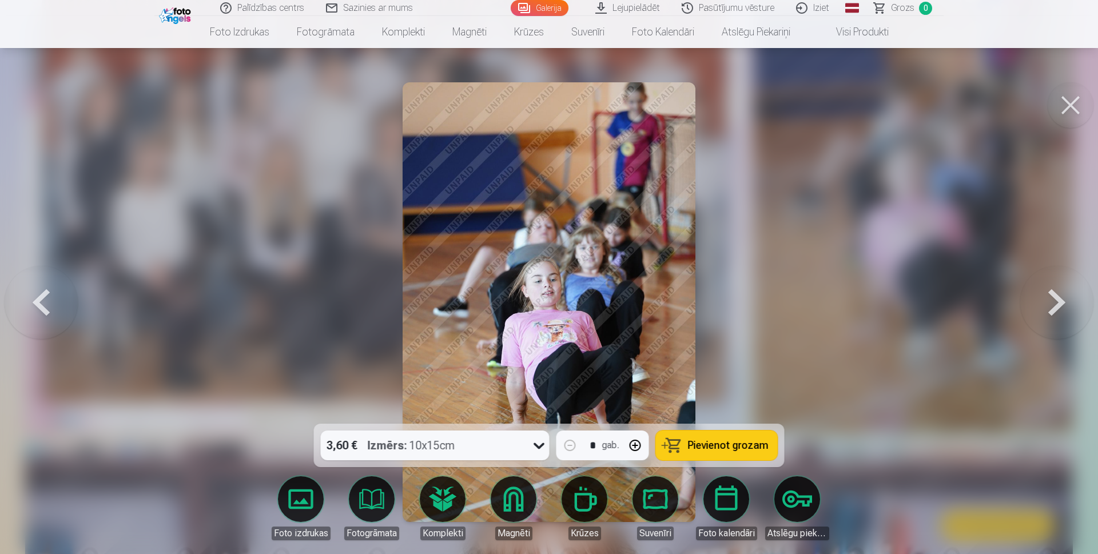
drag, startPoint x: 556, startPoint y: 276, endPoint x: 742, endPoint y: 238, distance: 189.1
click at [742, 238] on div at bounding box center [549, 277] width 1098 height 554
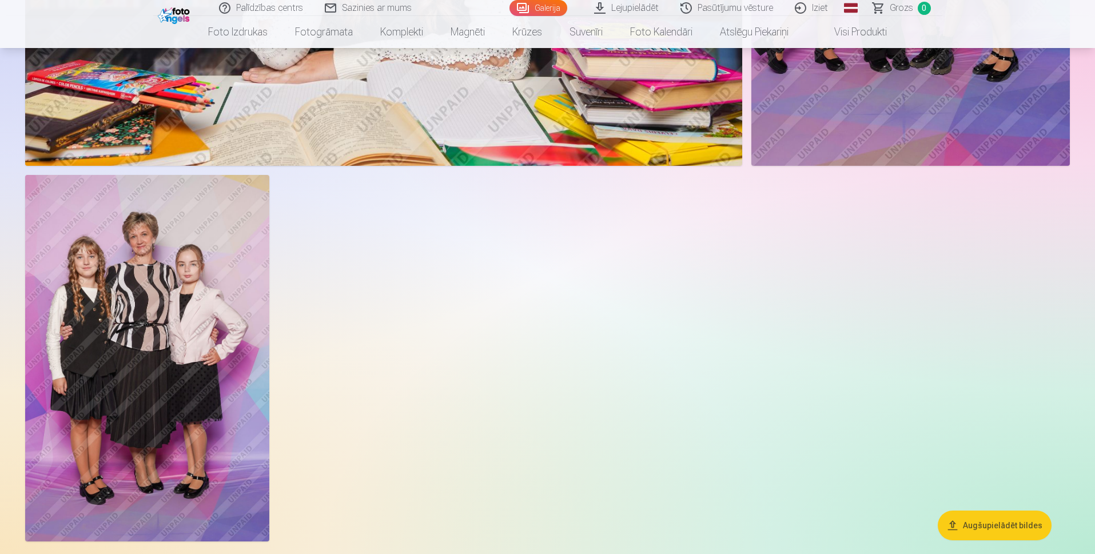
scroll to position [7264, 0]
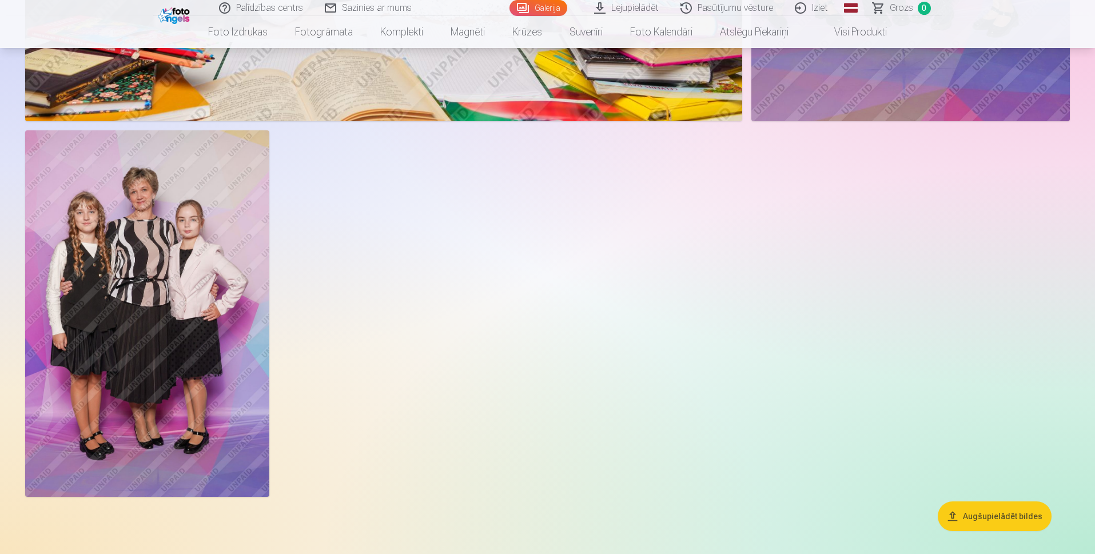
click at [198, 296] on img at bounding box center [147, 313] width 244 height 366
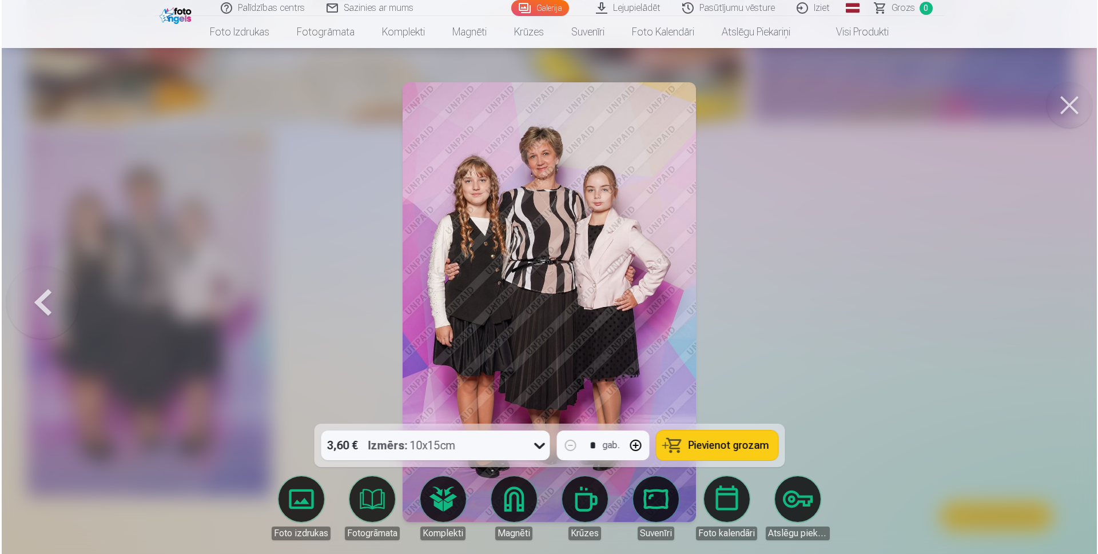
scroll to position [7282, 0]
click at [1065, 106] on button at bounding box center [1071, 105] width 46 height 46
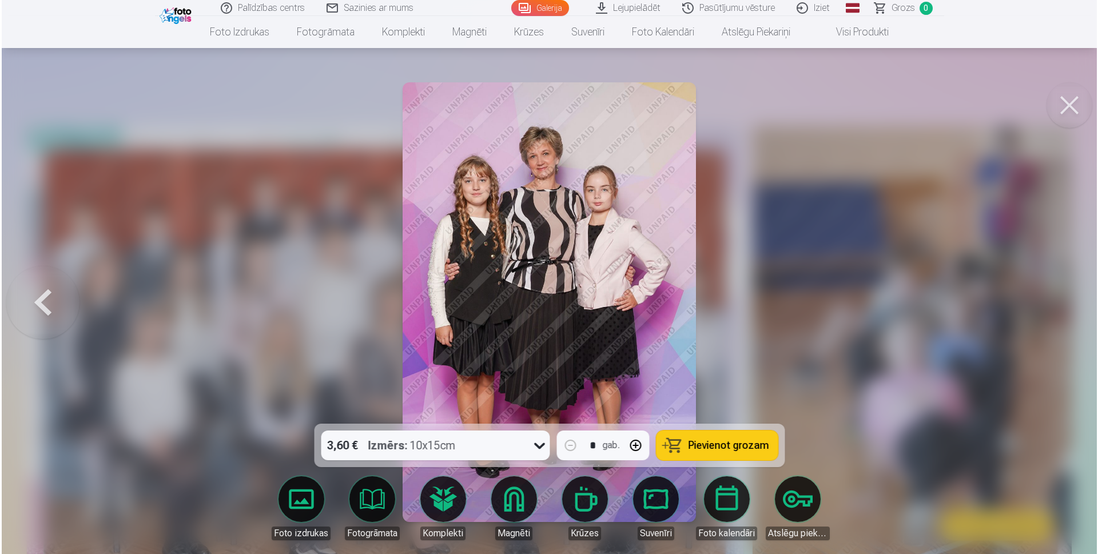
scroll to position [7282, 0]
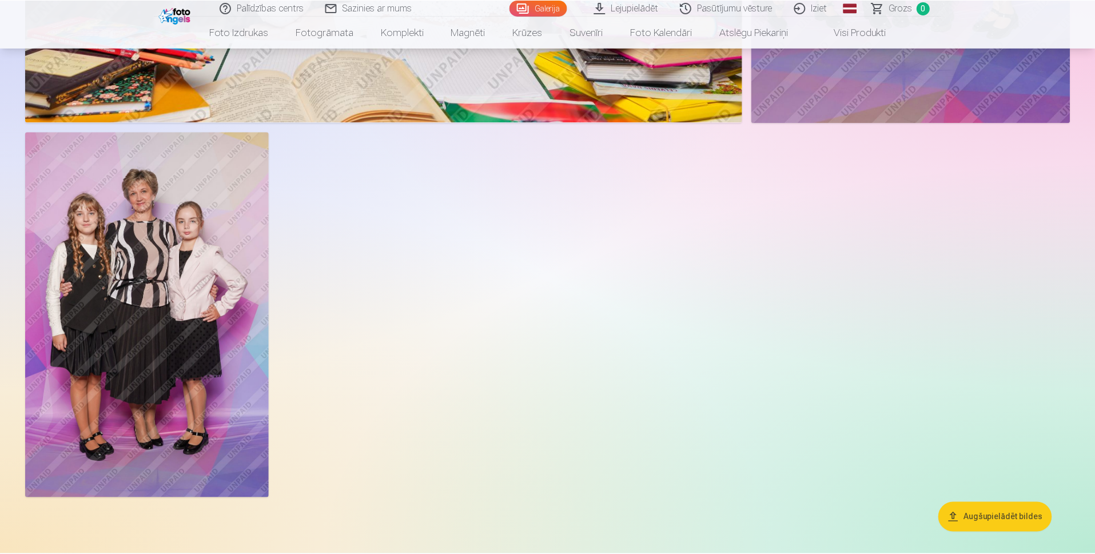
scroll to position [7264, 0]
